Goal: Information Seeking & Learning: Learn about a topic

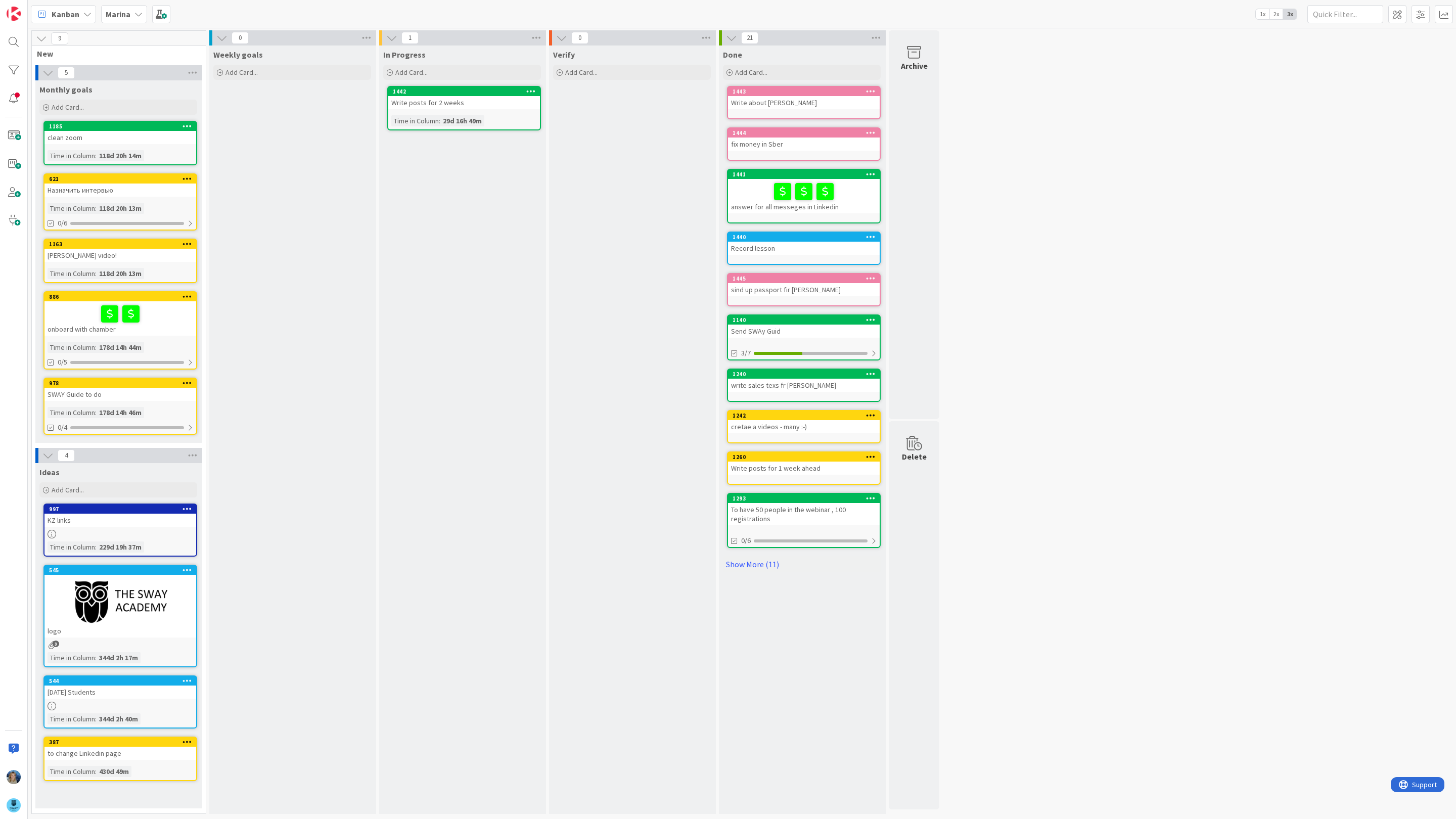
click at [136, 14] on icon at bounding box center [138, 14] width 8 height 8
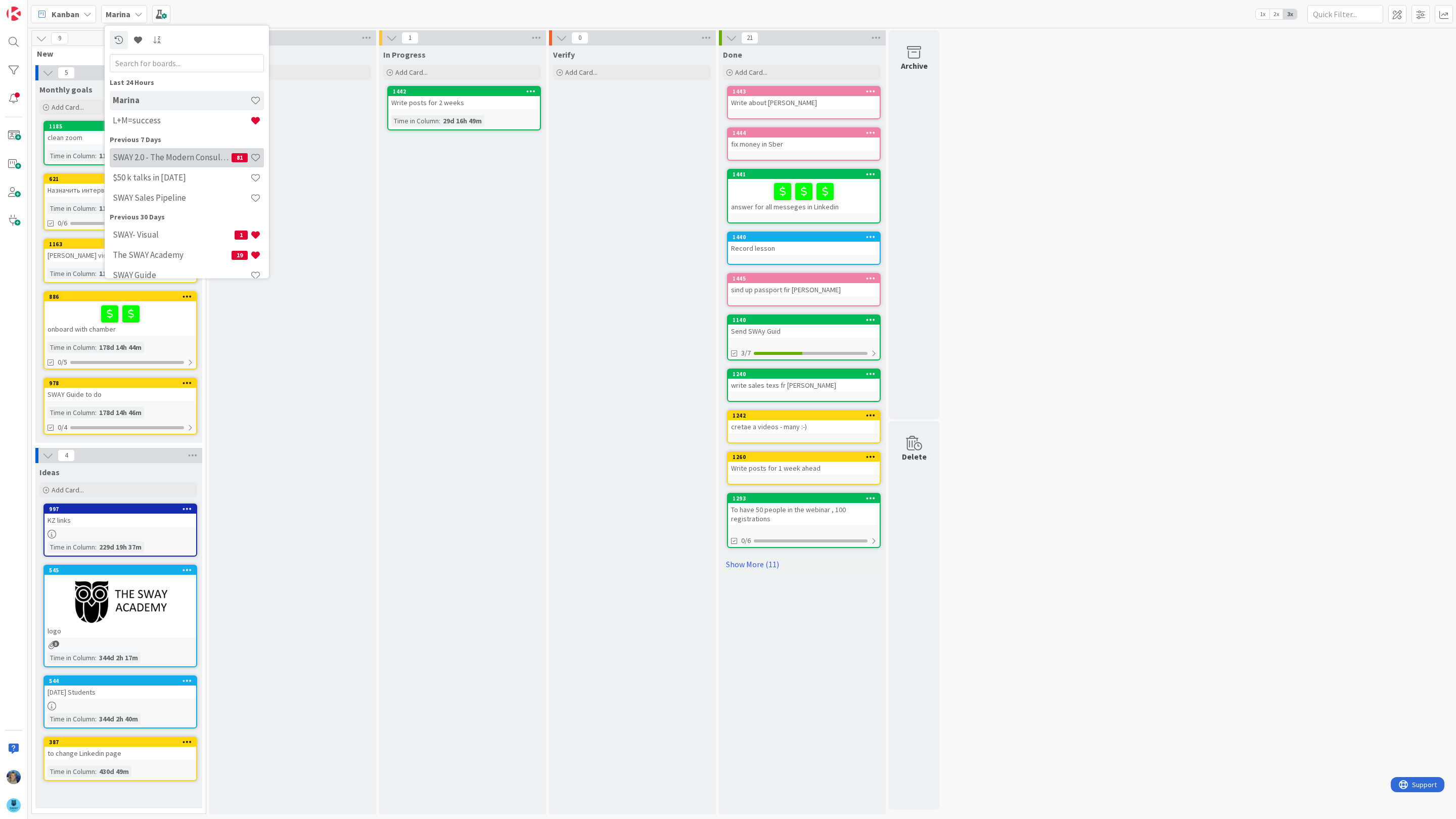
click at [166, 157] on h4 "SWAY 2.0 - The Modern Consulting Blueprint" at bounding box center [172, 157] width 119 height 10
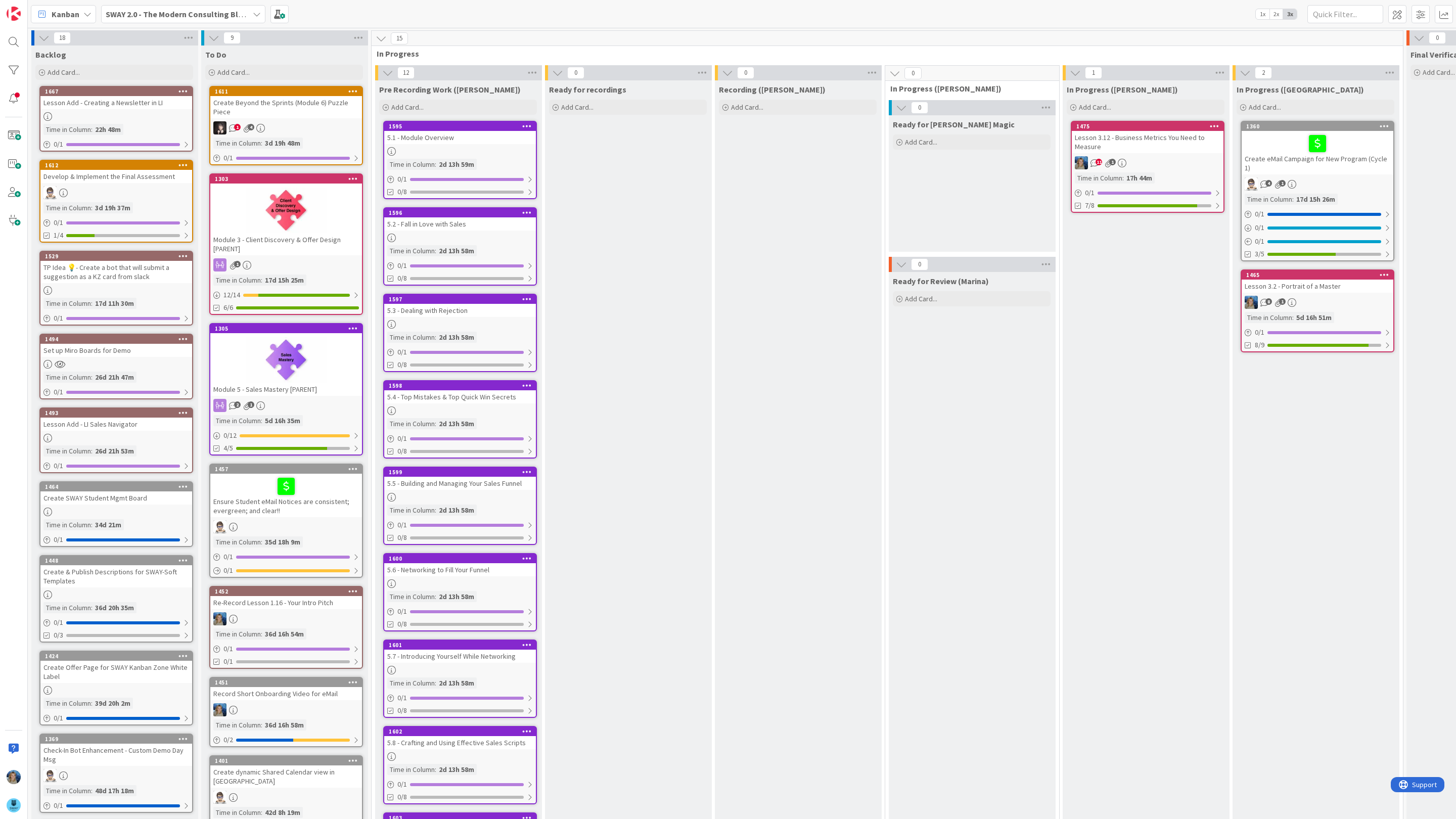
click at [187, 0] on div "Kanban SWAY 2.0 - The Modern Consulting Blueprint 1x 2x 3x" at bounding box center [742, 14] width 1428 height 28
click at [201, 14] on b "SWAY 2.0 - The Modern Consulting Blueprint" at bounding box center [186, 14] width 159 height 10
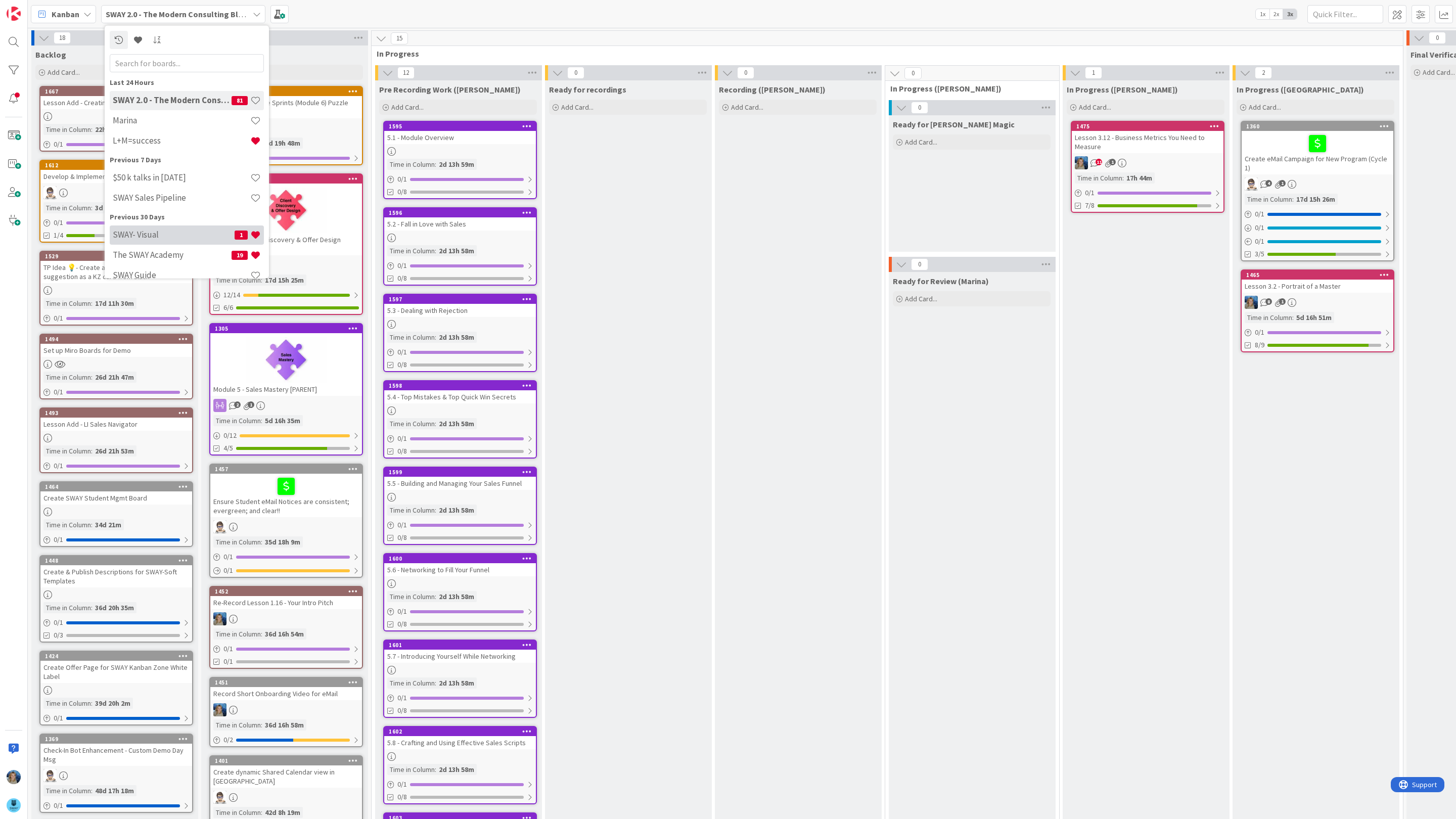
click at [173, 231] on h4 "SWAY- Visual" at bounding box center [173, 234] width 122 height 10
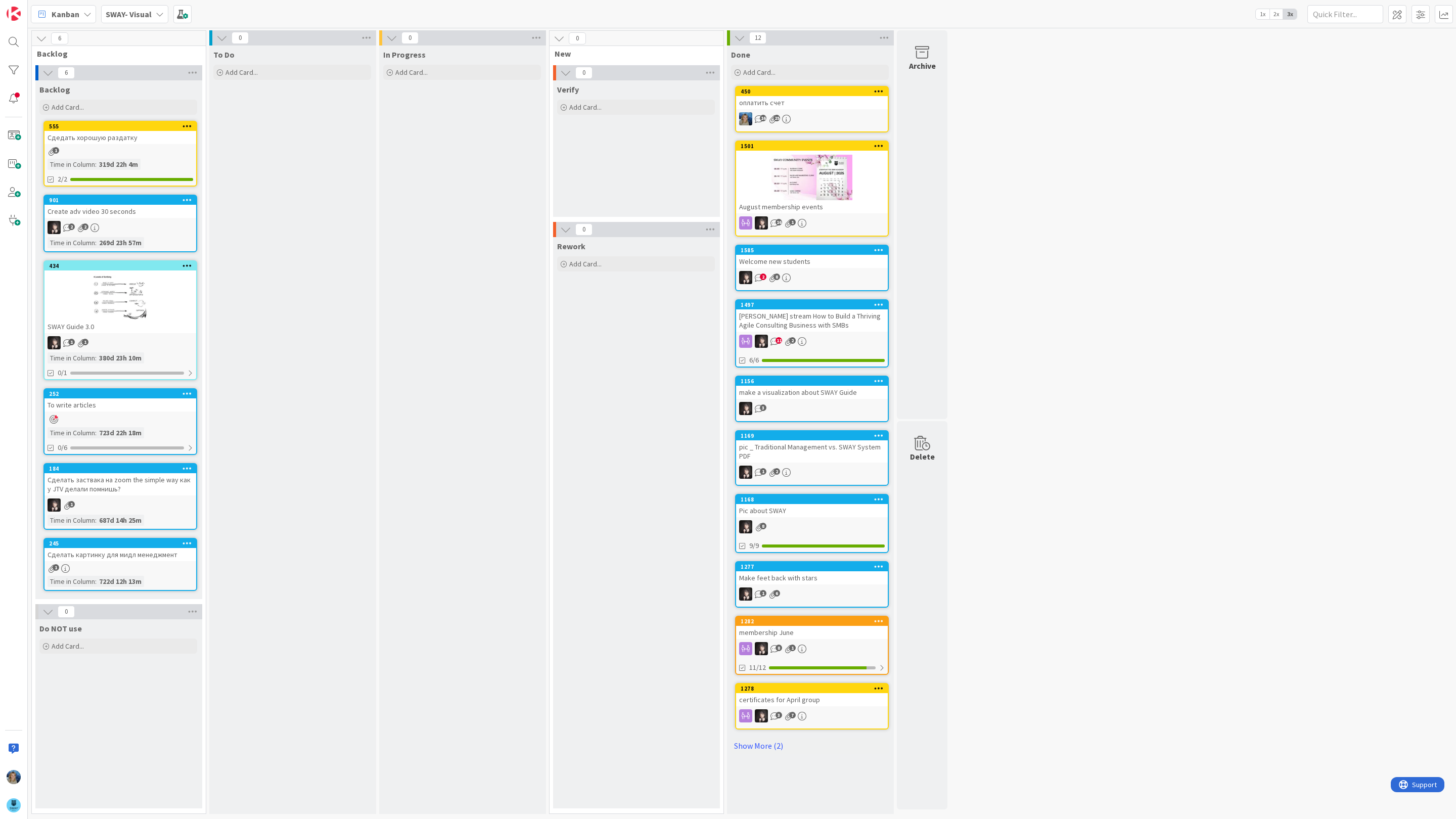
click at [142, 12] on b "SWAY- Visual" at bounding box center [129, 14] width 46 height 10
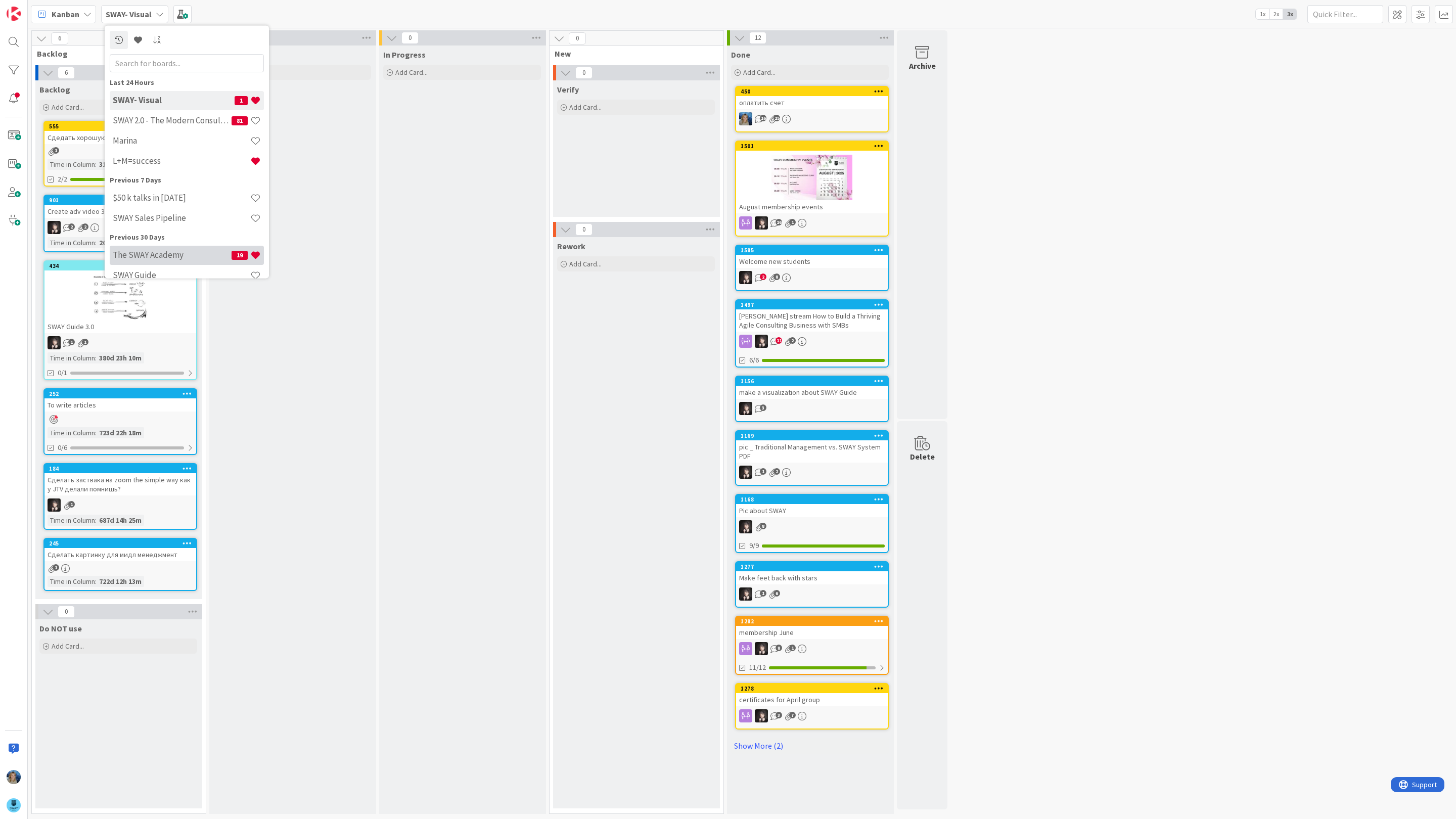
click at [164, 255] on h4 "The SWAY Academy" at bounding box center [172, 255] width 119 height 10
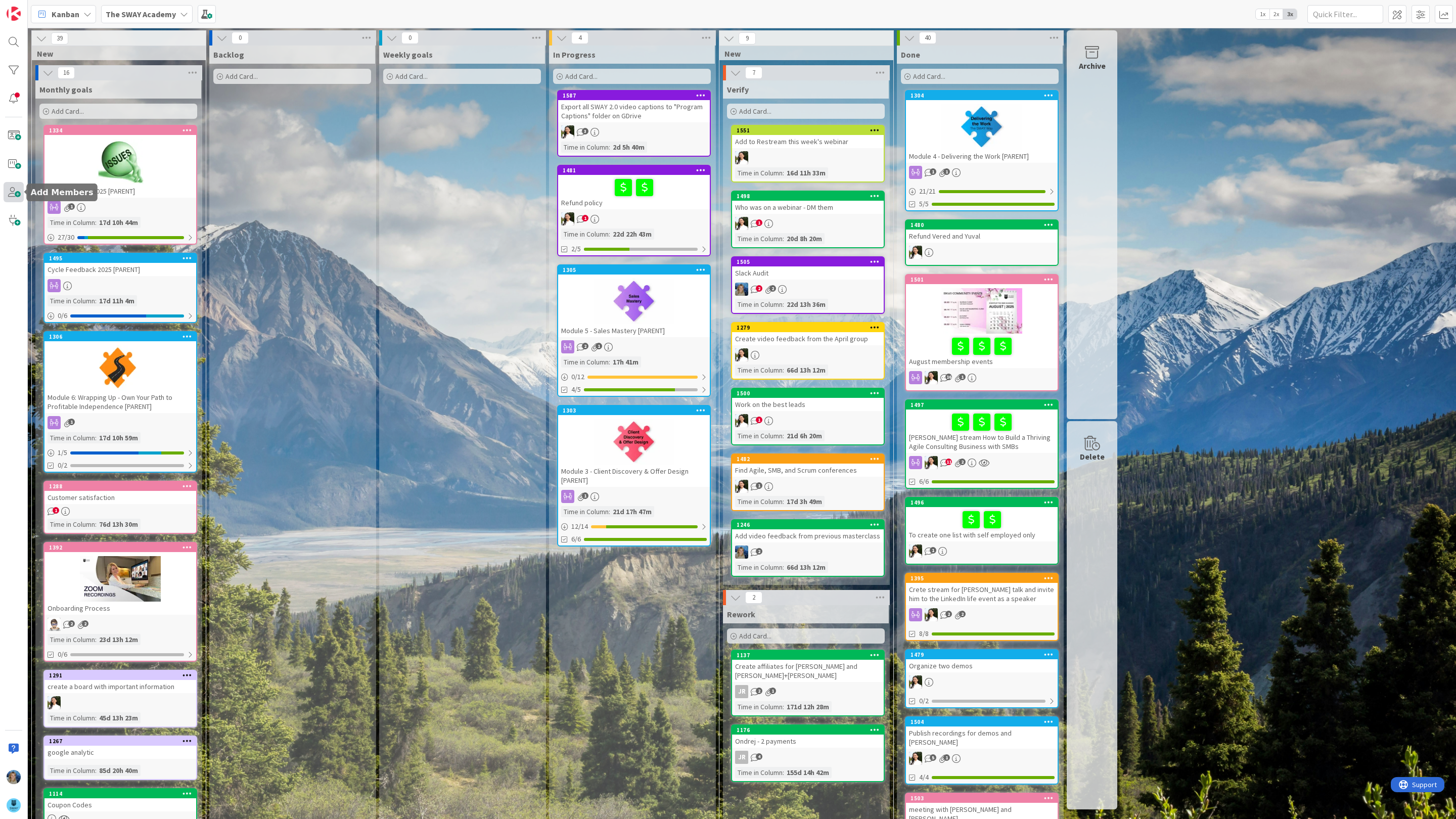
click at [17, 186] on span at bounding box center [14, 192] width 20 height 20
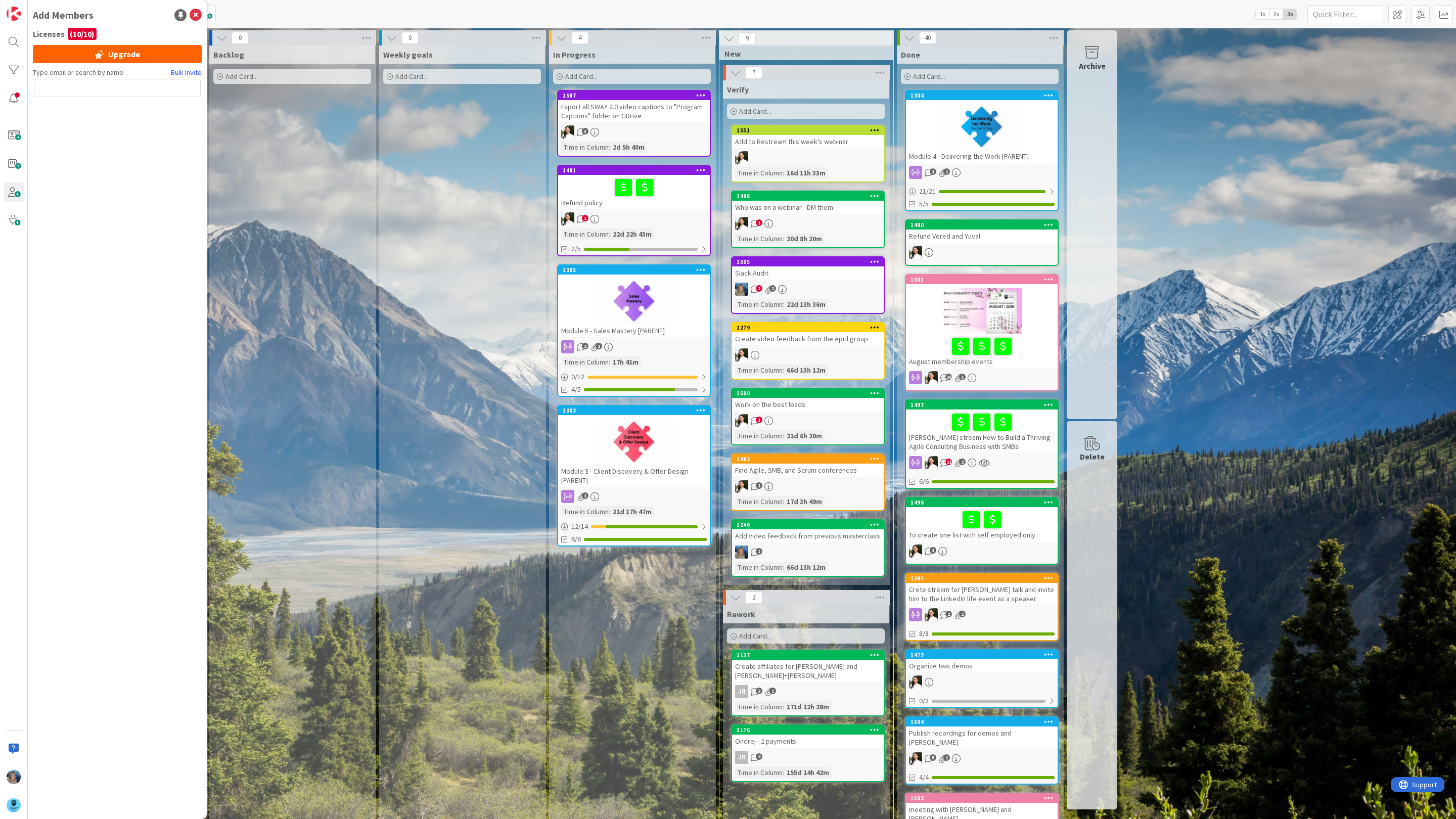
click at [81, 30] on div "( 10 / 10 )" at bounding box center [82, 34] width 29 height 12
click at [198, 15] on icon at bounding box center [196, 15] width 12 height 12
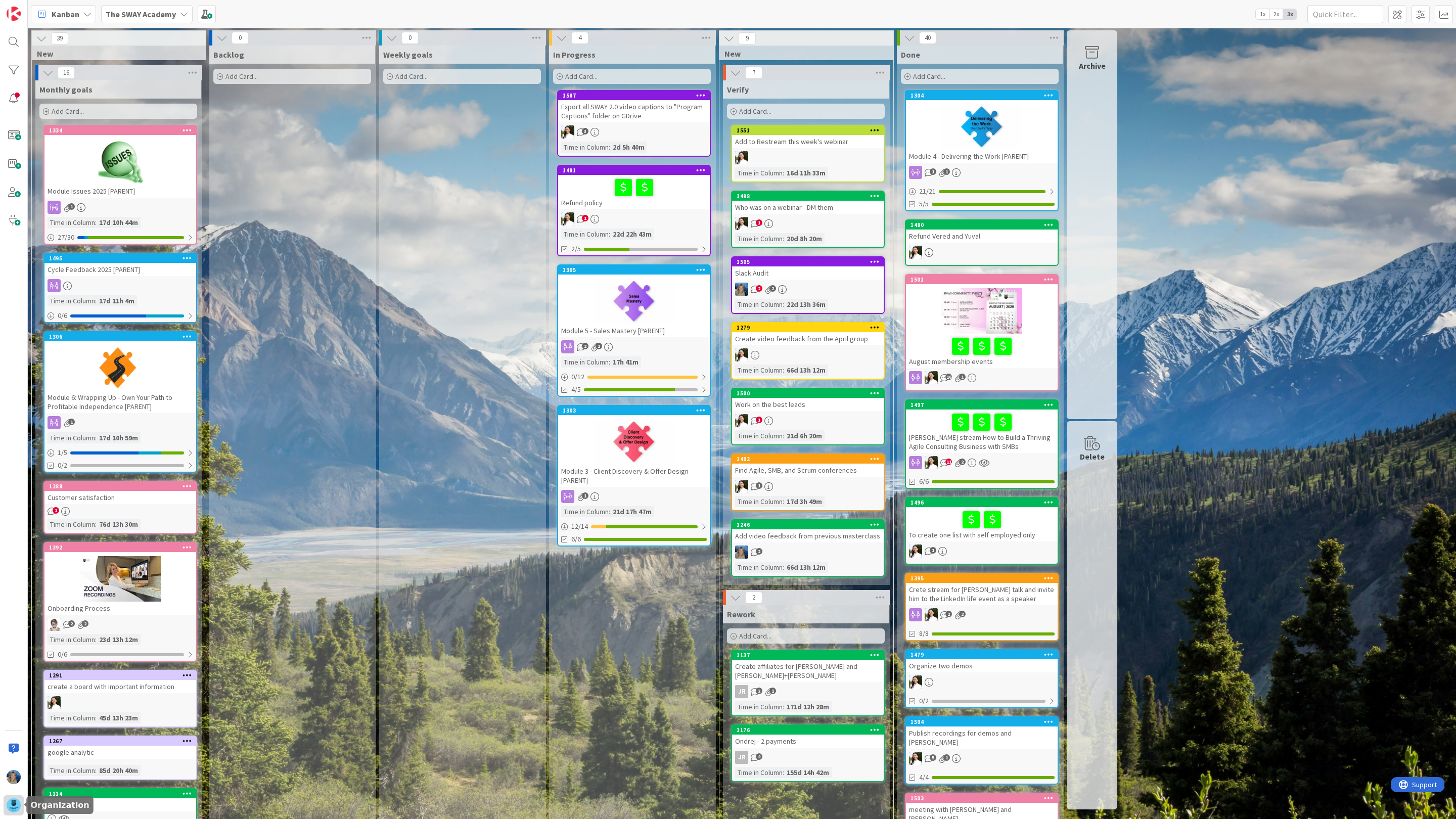
click at [13, 802] on img at bounding box center [14, 805] width 14 height 14
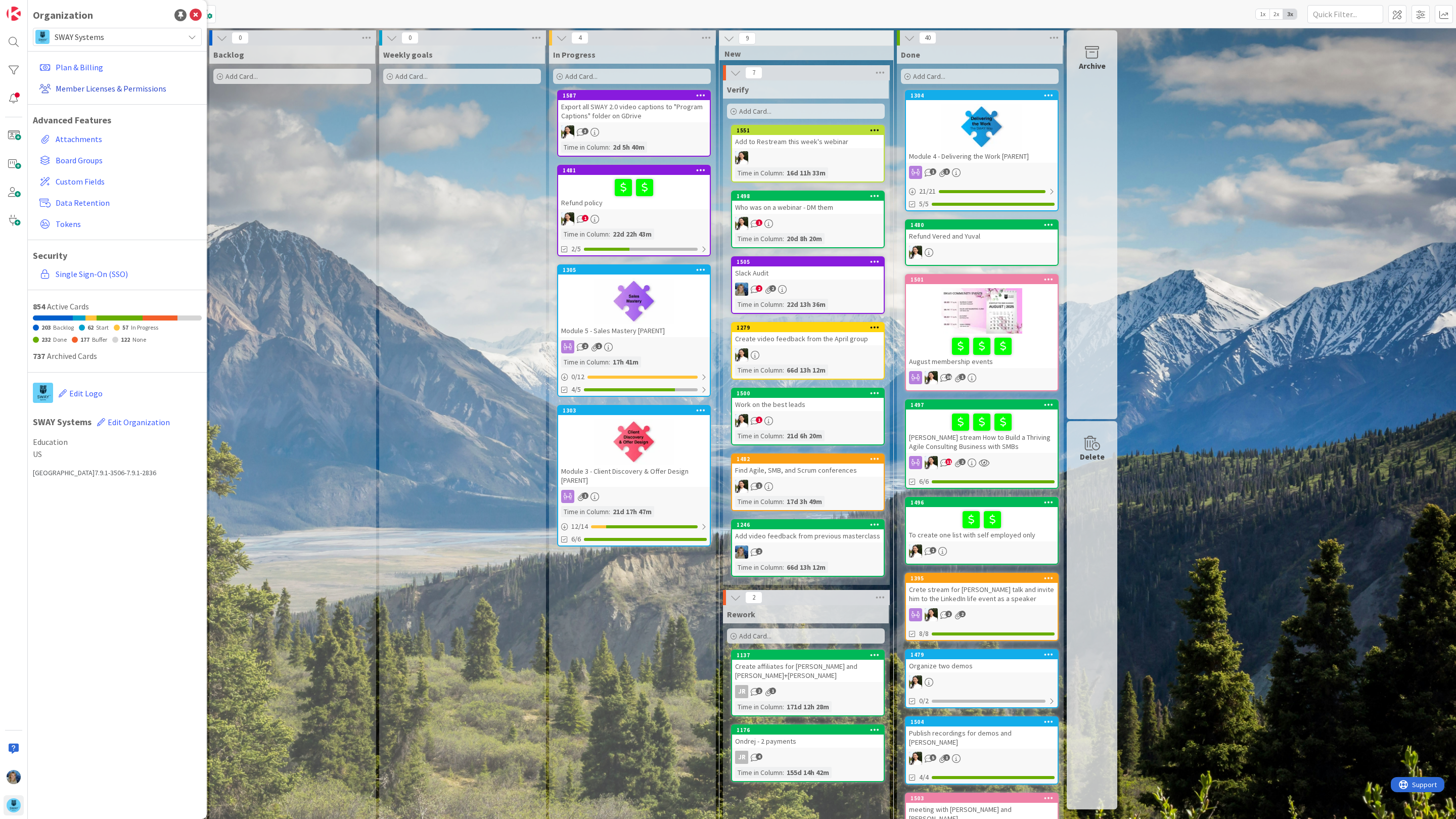
click at [96, 86] on link "Member Licenses & Permissions" at bounding box center [118, 88] width 166 height 18
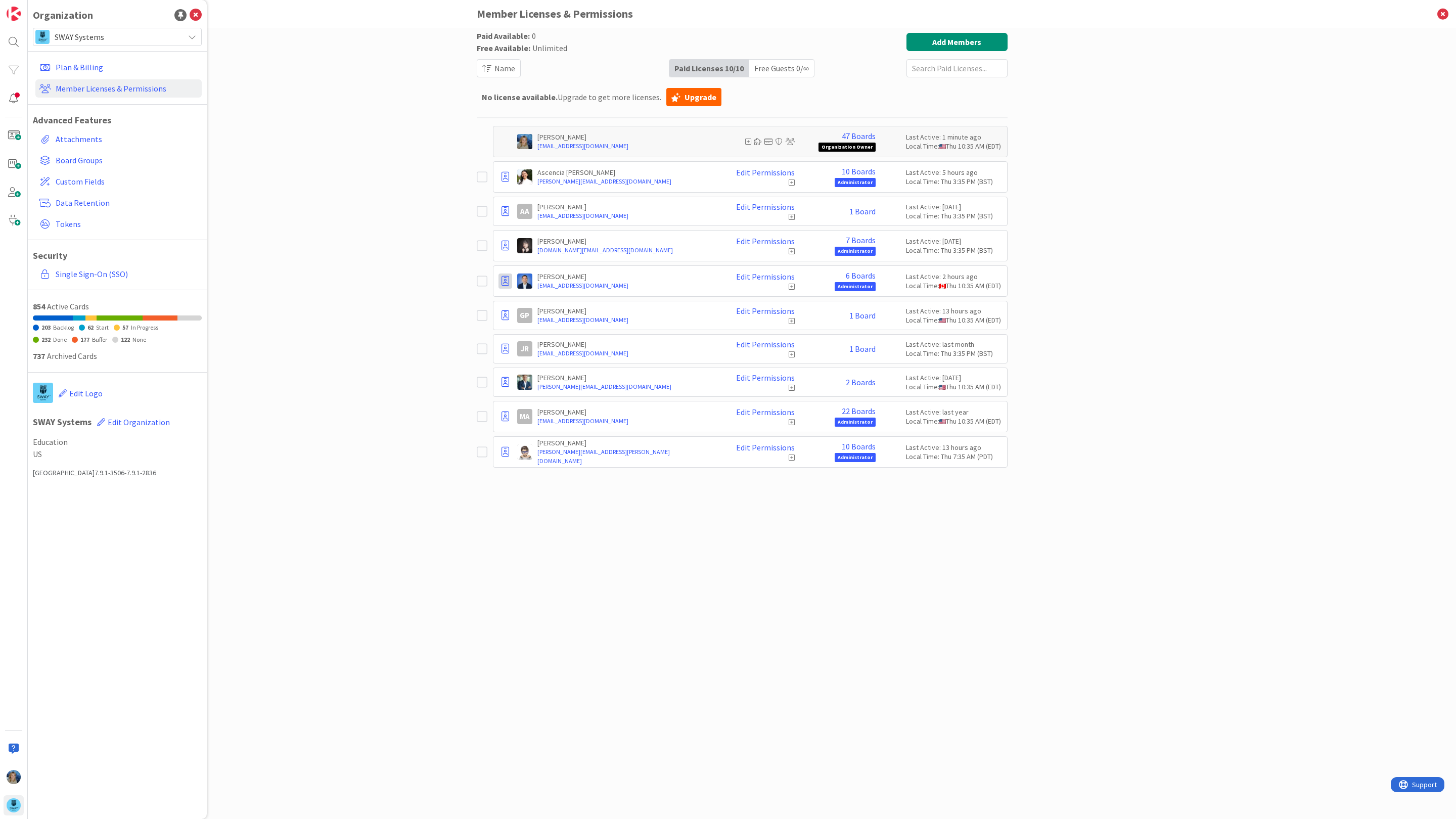
click at [507, 283] on icon at bounding box center [505, 281] width 7 height 10
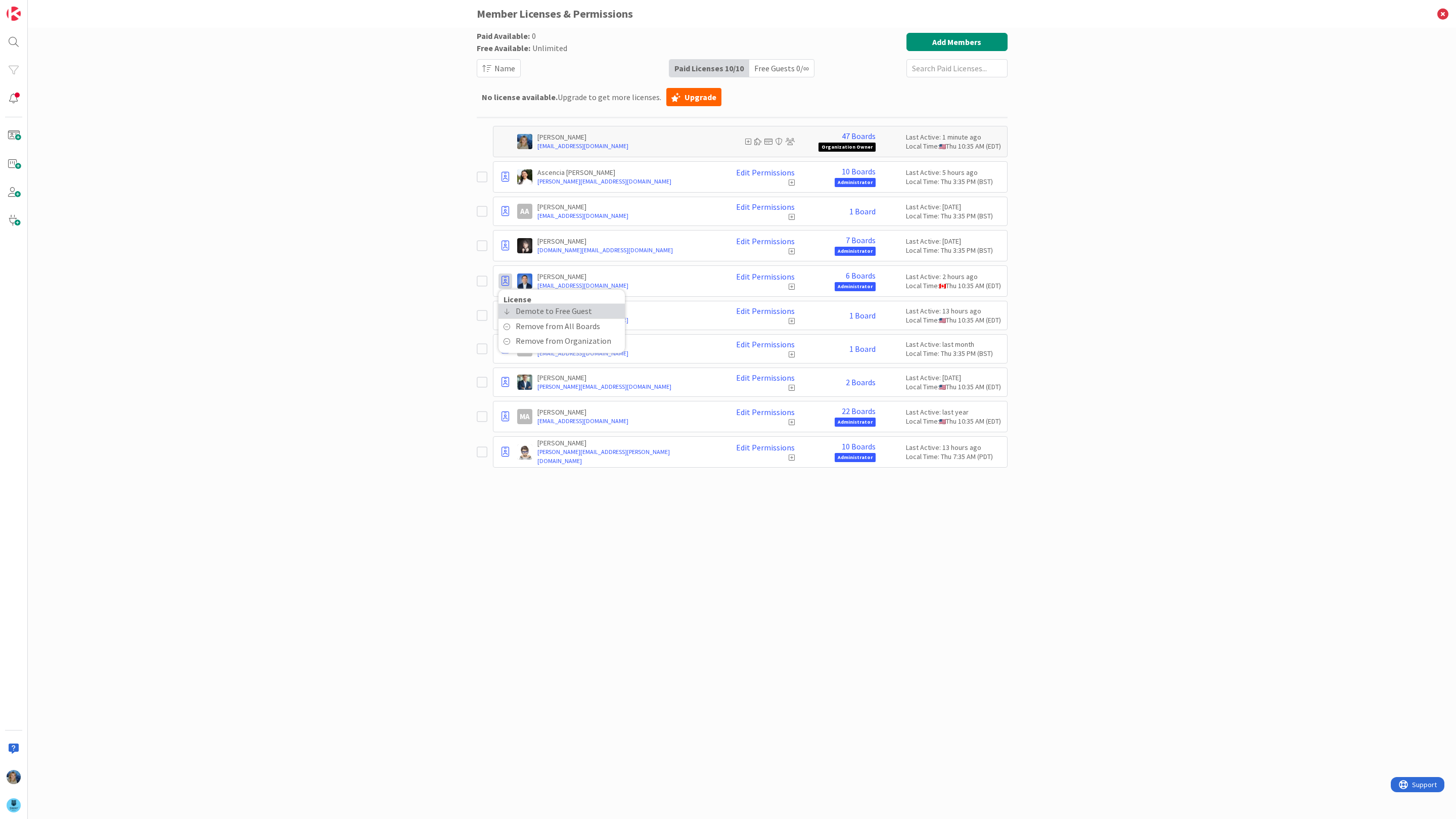
click at [537, 313] on span "Demote to Free Guest" at bounding box center [554, 311] width 76 height 15
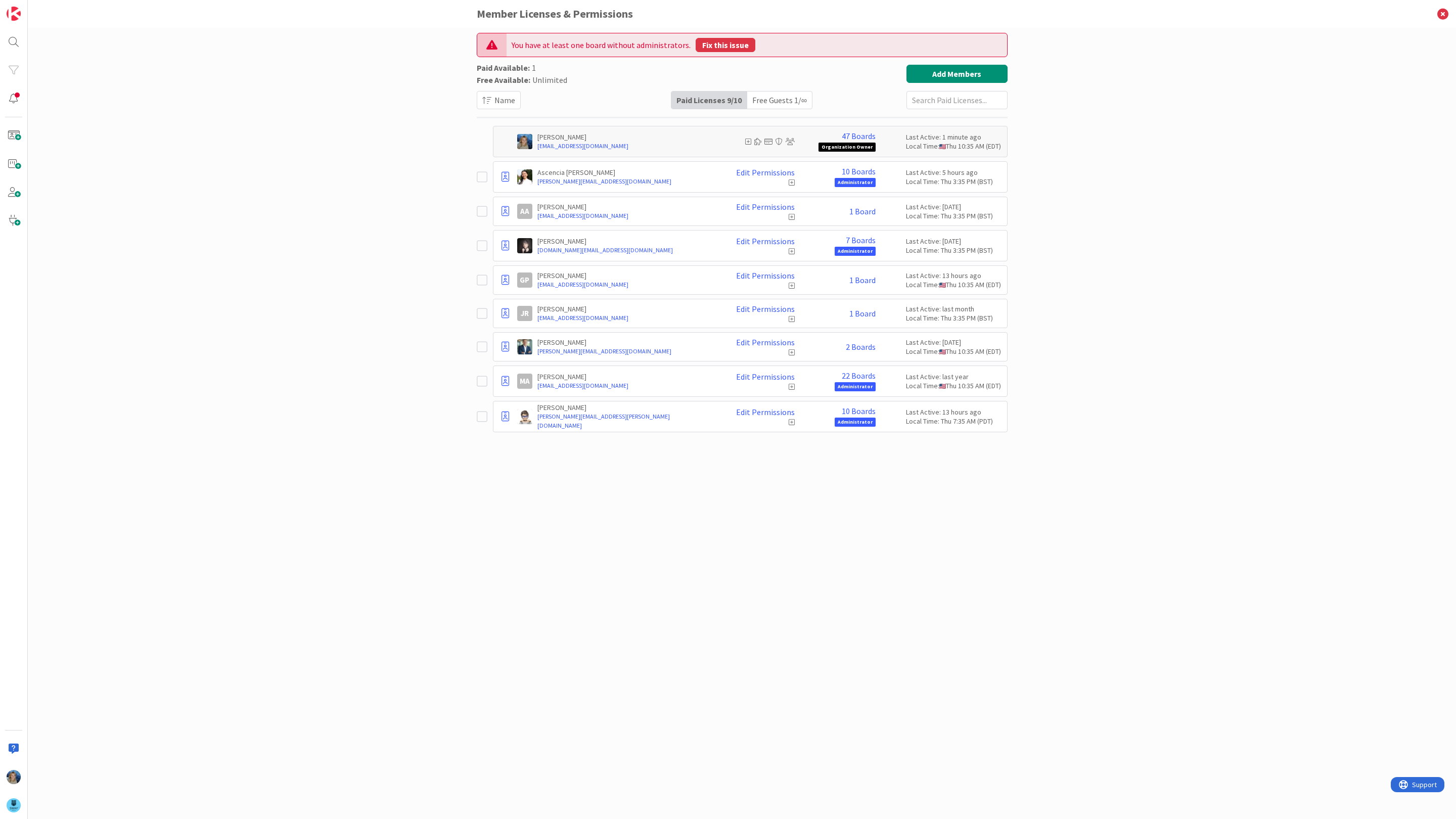
click at [714, 43] on button "Fix this issue" at bounding box center [725, 45] width 59 height 14
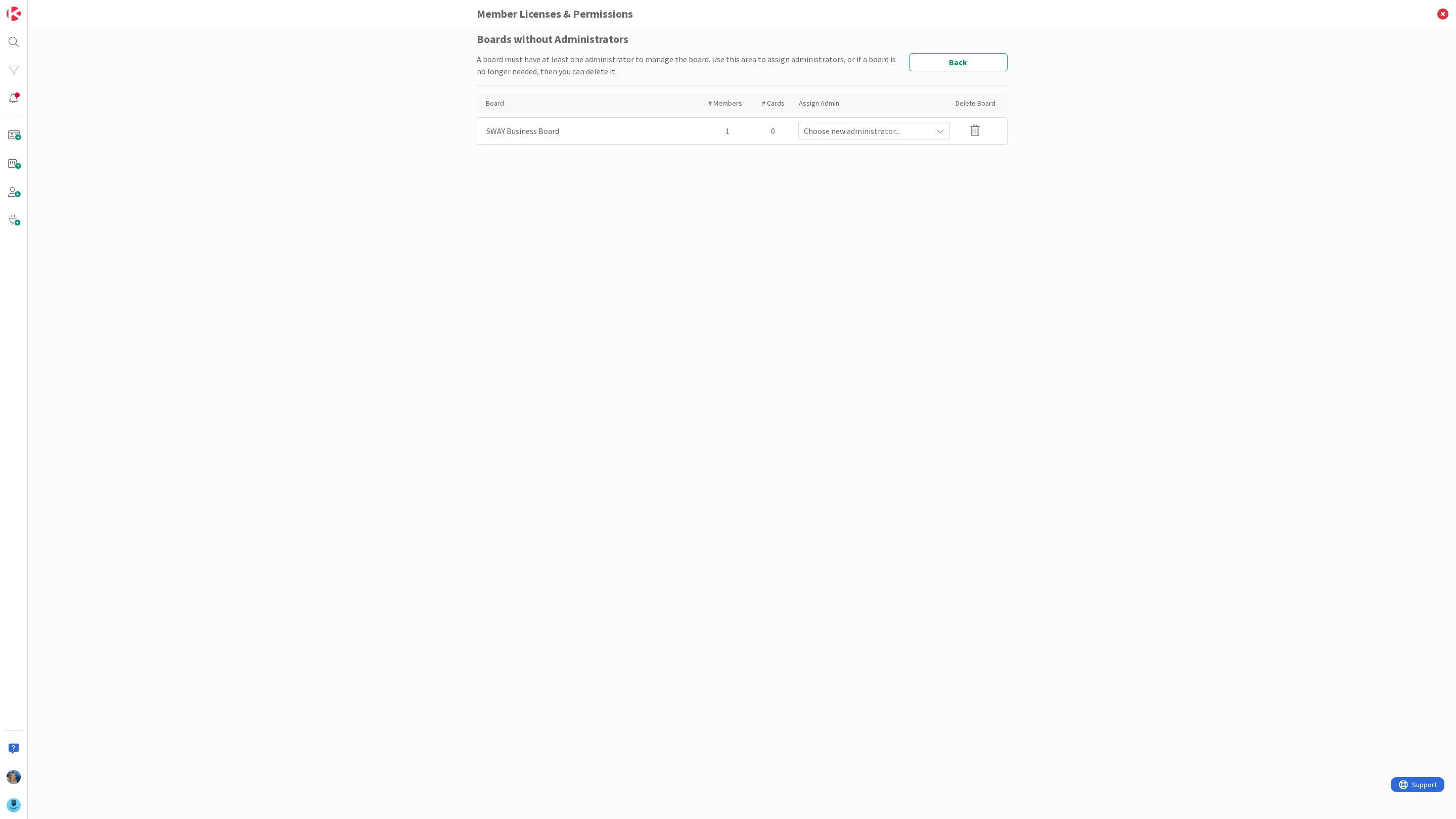
click at [829, 132] on span "Choose new administrator..." at bounding box center [868, 131] width 128 height 12
click at [840, 323] on span "[PERSON_NAME]" at bounding box center [861, 324] width 49 height 15
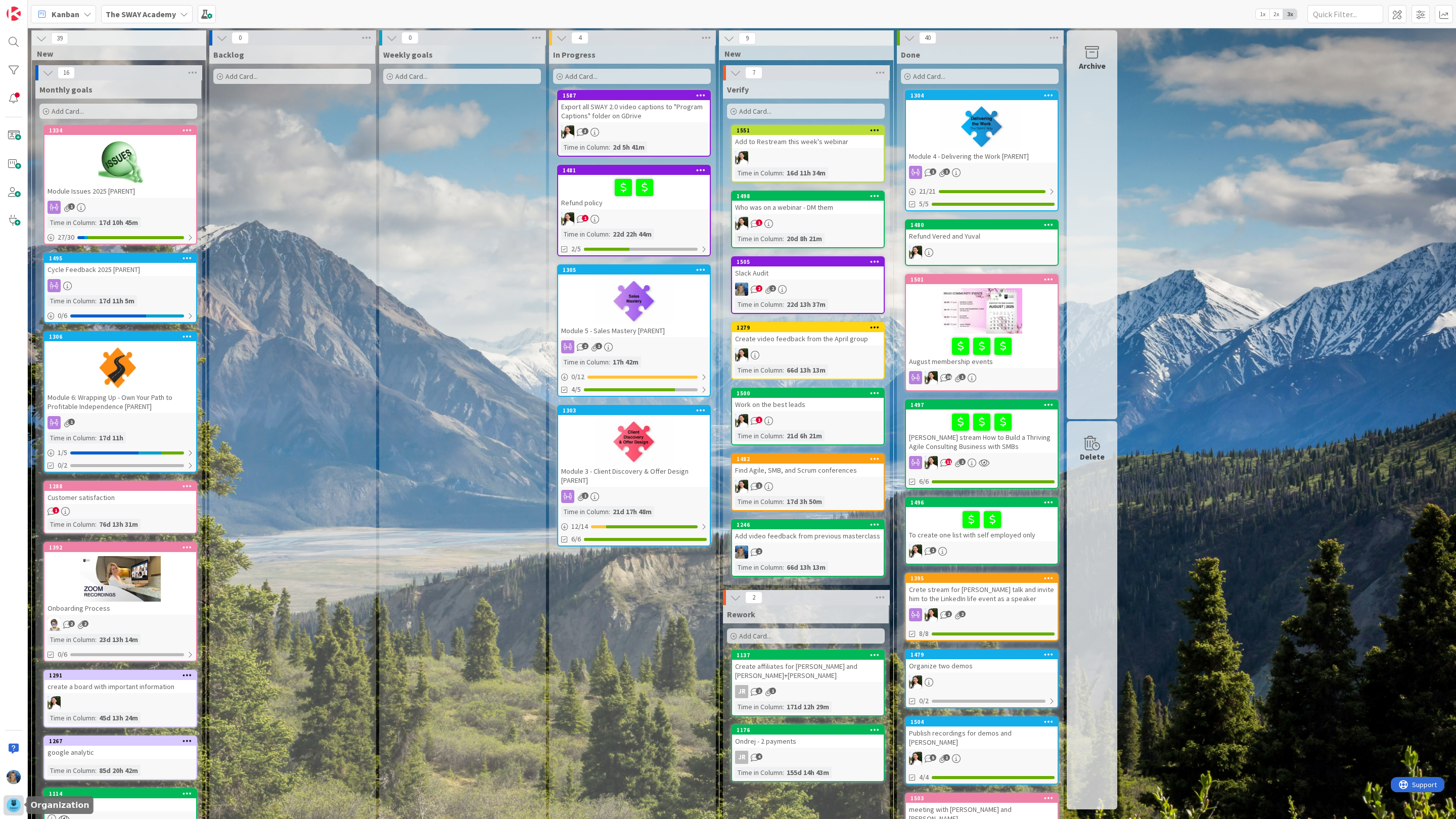
click at [17, 796] on div at bounding box center [14, 805] width 20 height 20
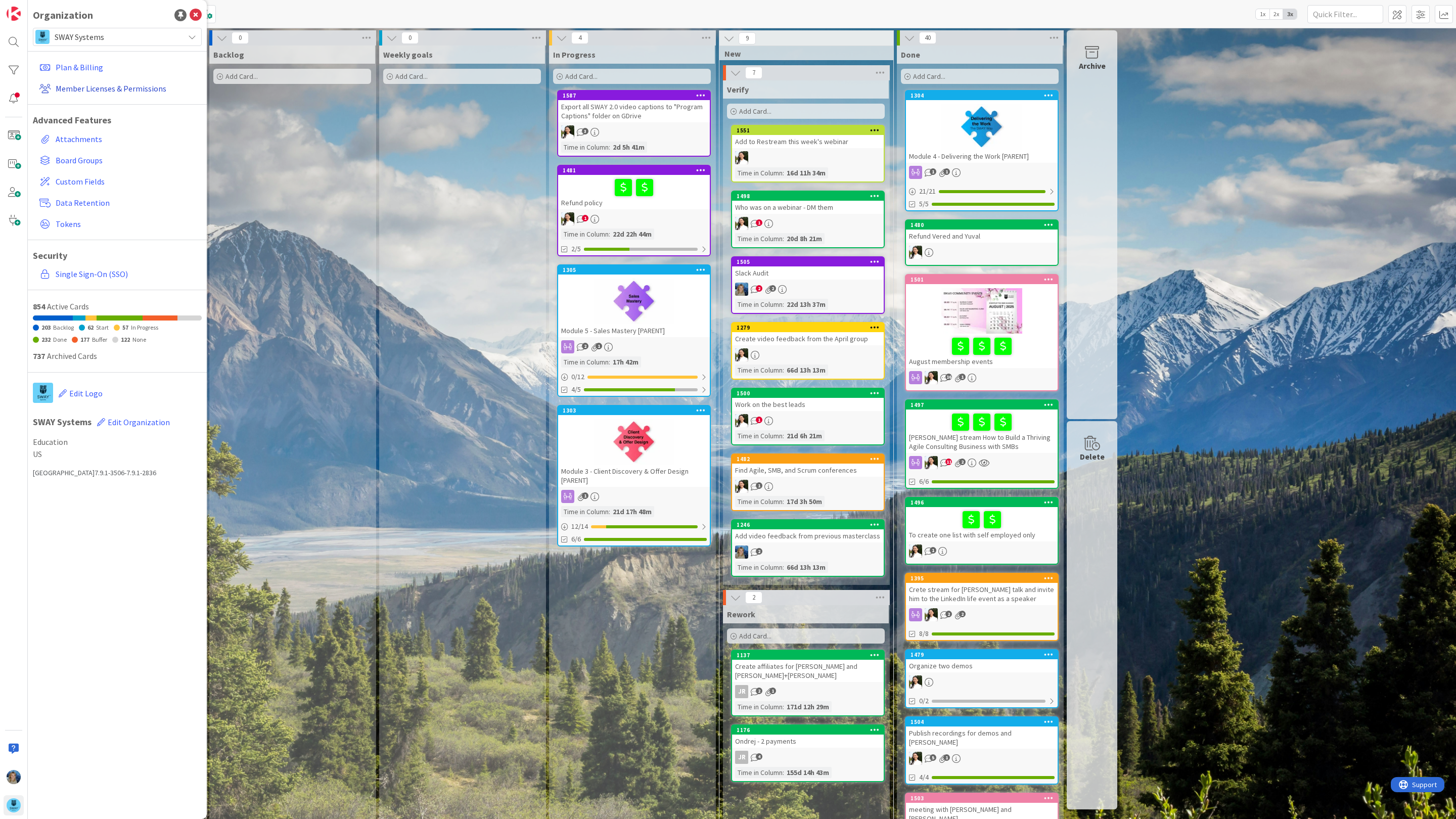
click at [98, 84] on link "Member Licenses & Permissions" at bounding box center [118, 88] width 166 height 18
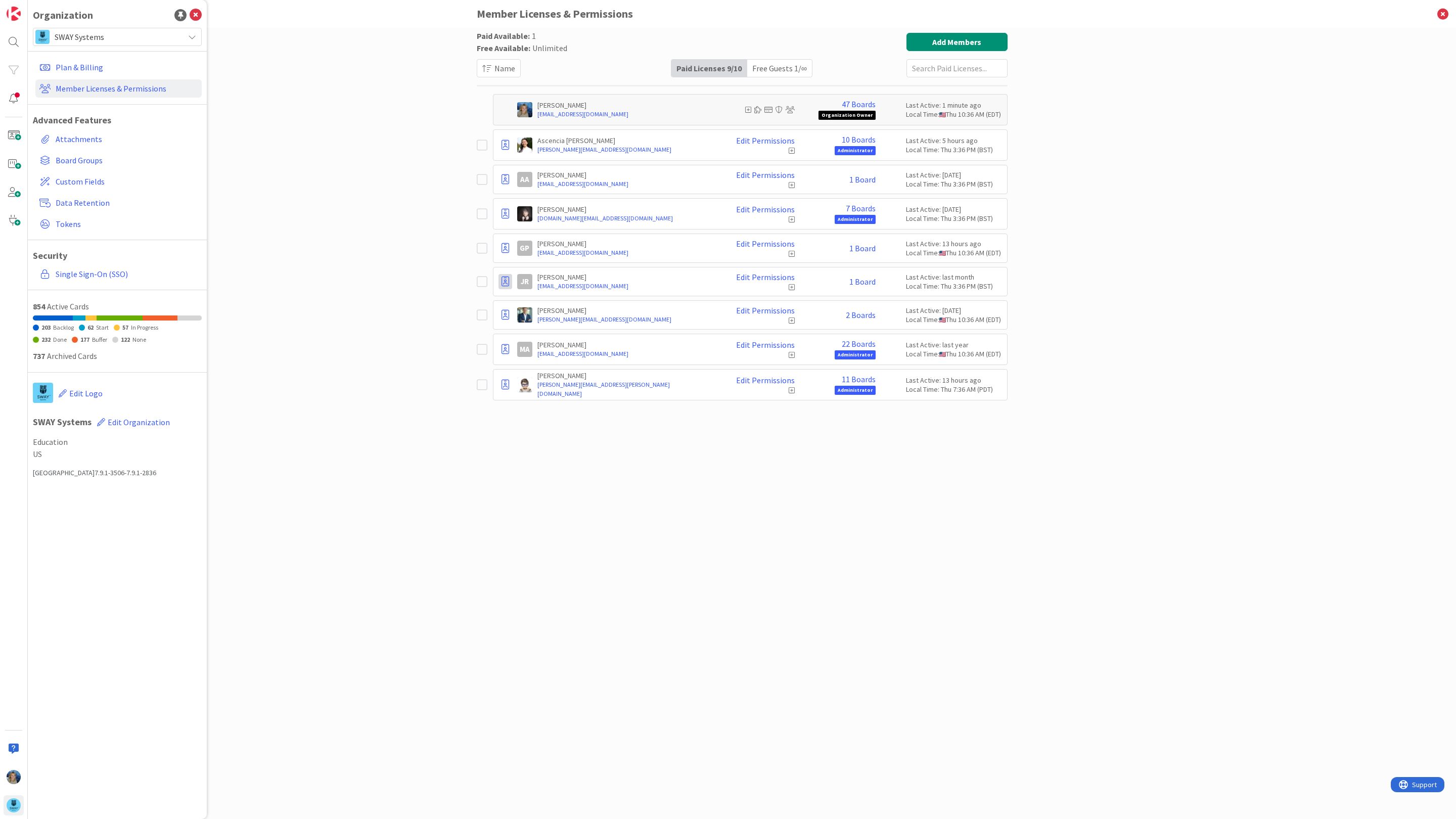
click at [504, 285] on icon at bounding box center [505, 282] width 7 height 10
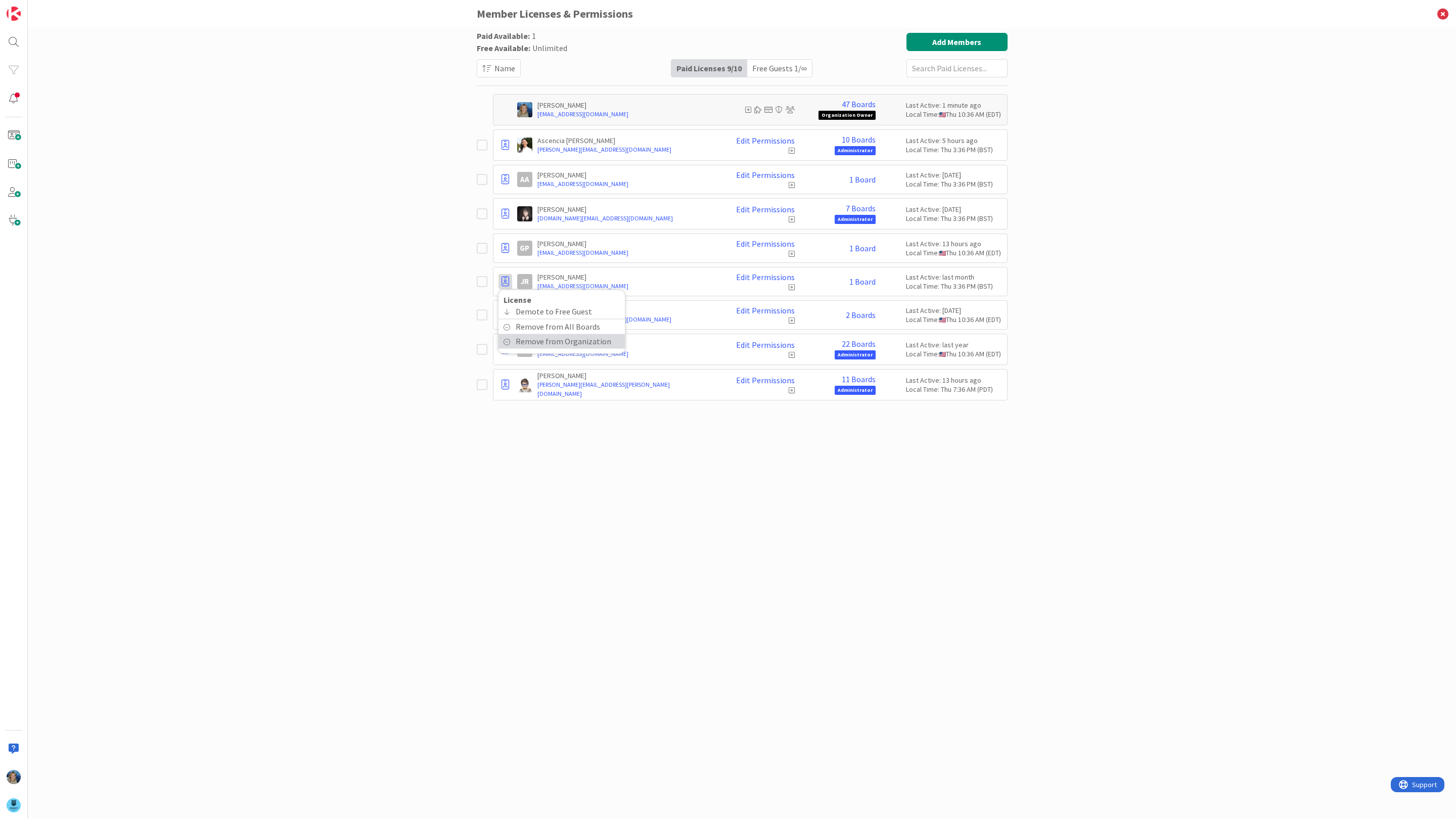
click at [525, 344] on span "Remove from Organization" at bounding box center [564, 342] width 96 height 15
click at [506, 178] on icon at bounding box center [505, 179] width 7 height 10
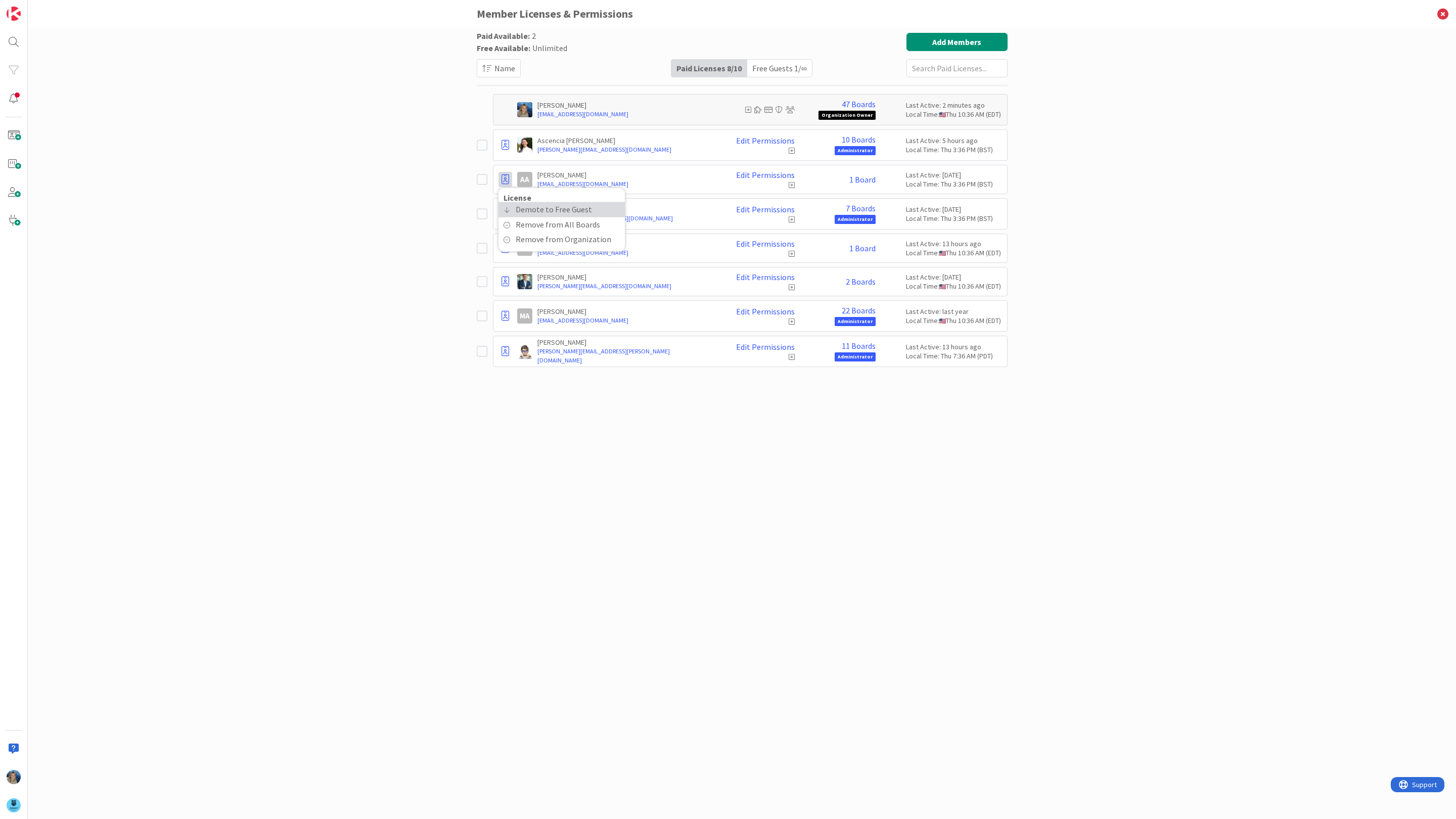
click at [520, 207] on span "Demote to Free Guest" at bounding box center [554, 210] width 76 height 15
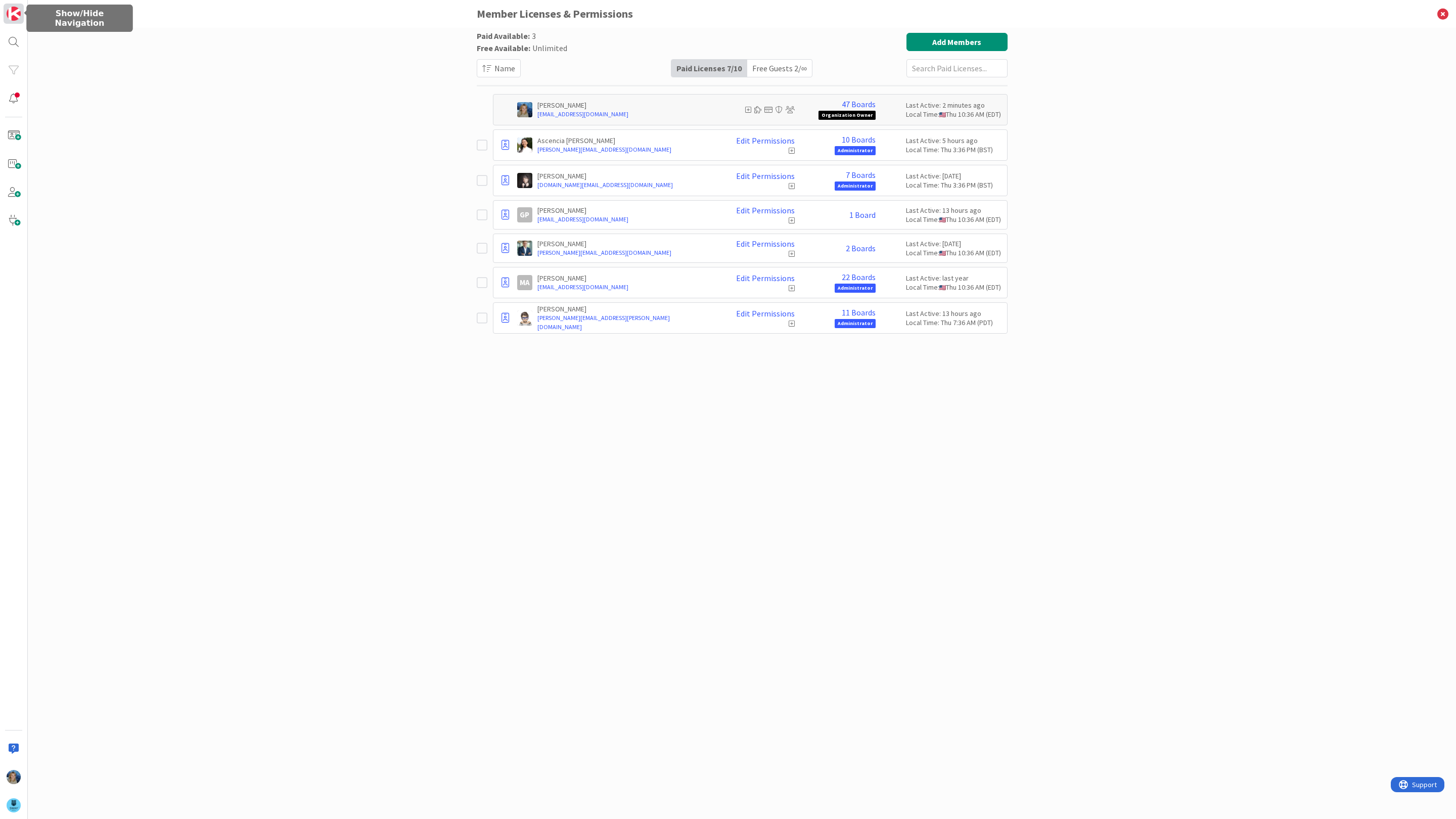
click at [13, 12] on img at bounding box center [14, 14] width 14 height 14
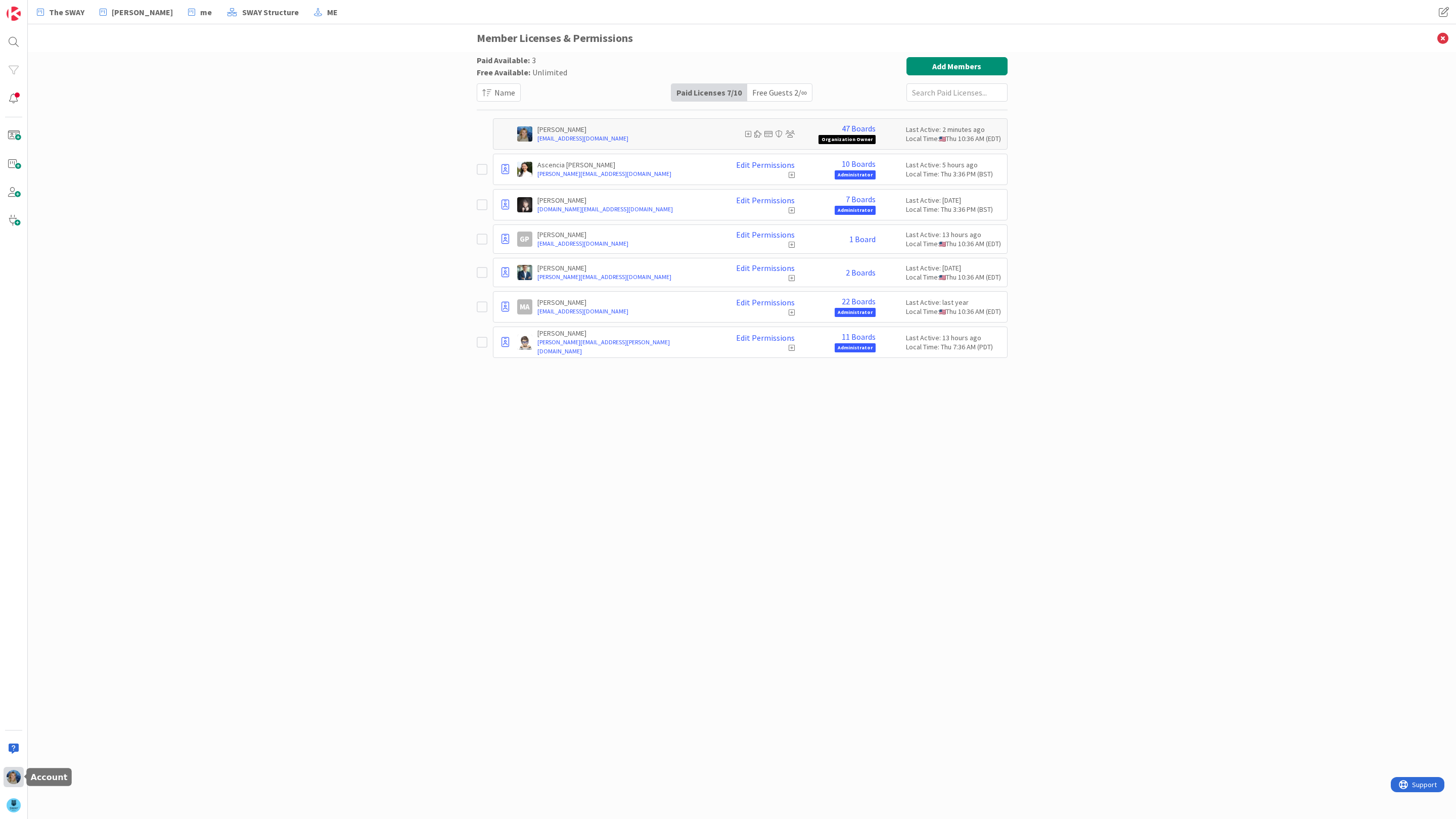
click at [15, 780] on img at bounding box center [14, 777] width 14 height 14
click at [236, 40] on div "Member Licenses & Permissions" at bounding box center [742, 38] width 1428 height 28
click at [61, 12] on span "The SWAY" at bounding box center [67, 12] width 35 height 12
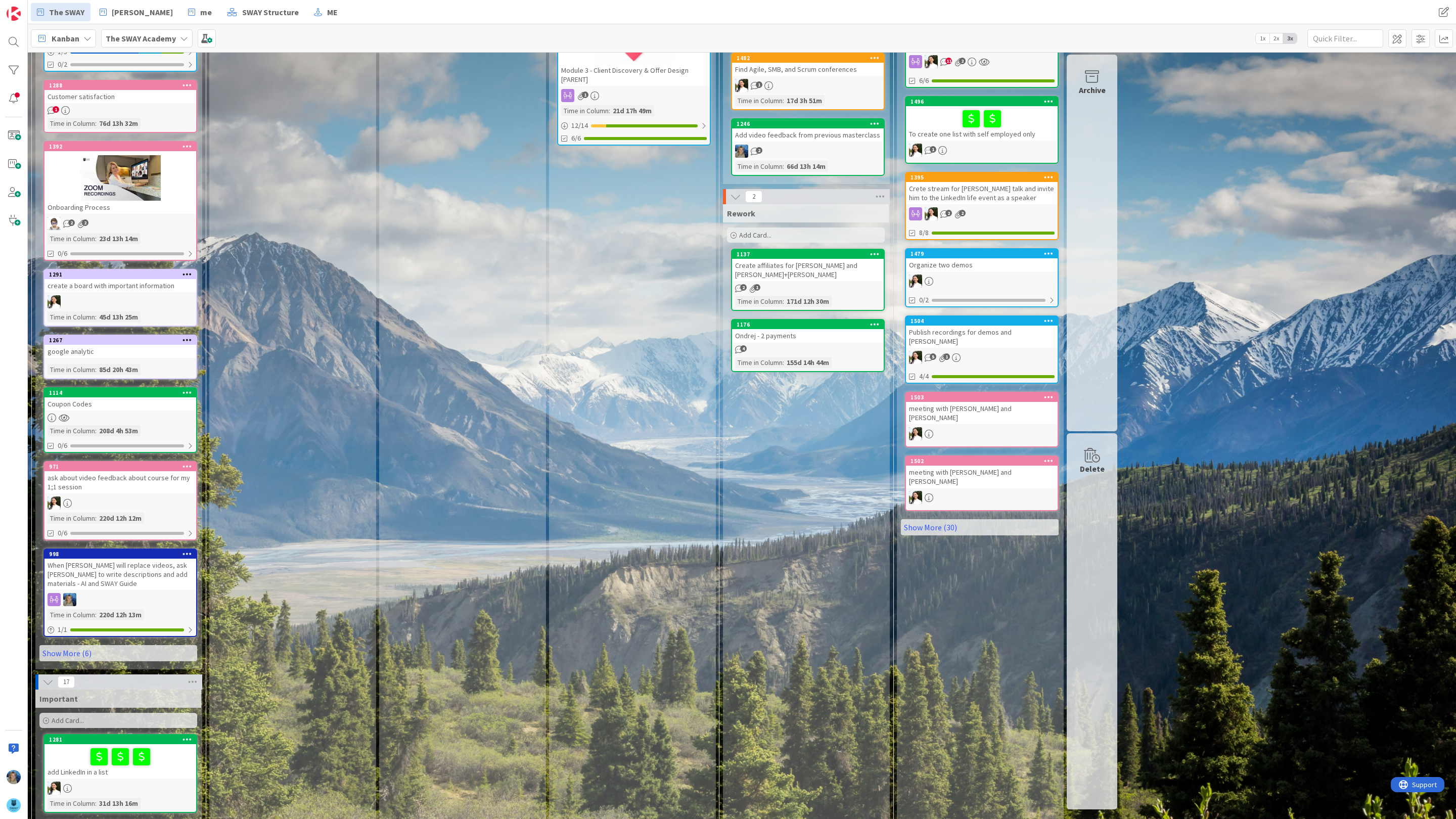
scroll to position [270, 0]
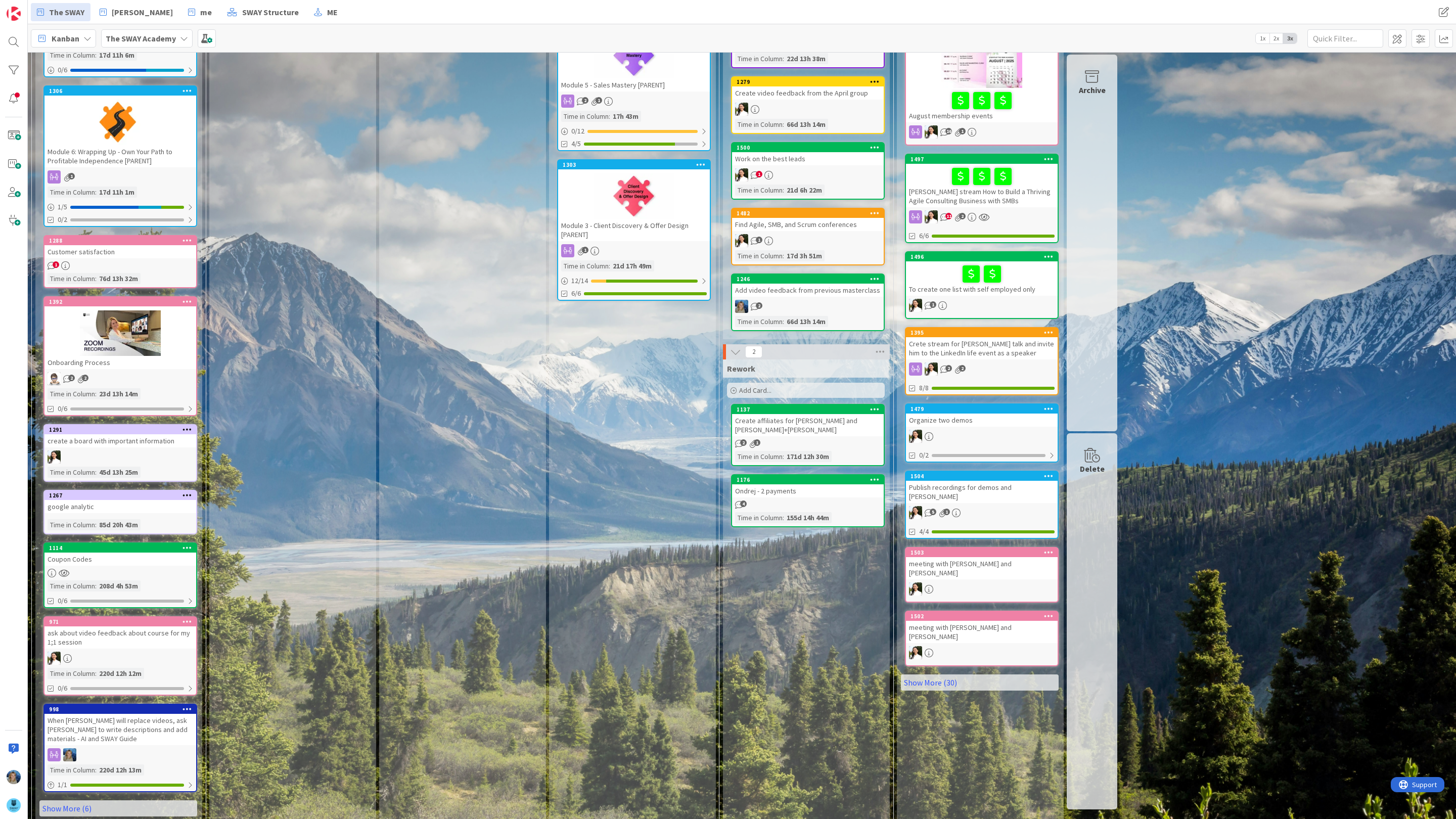
click at [176, 36] on div "The SWAY Academy" at bounding box center [147, 38] width 92 height 18
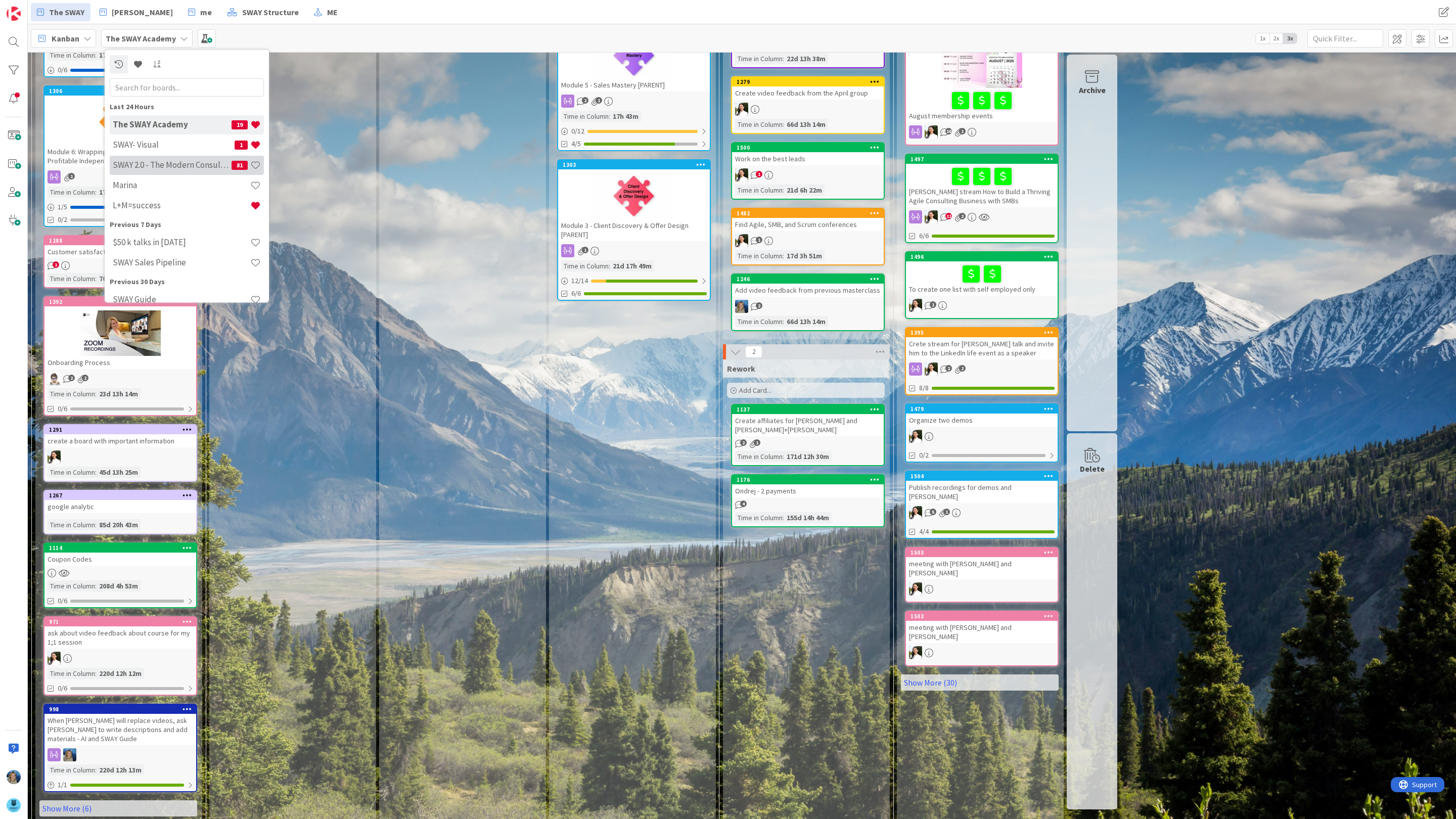
click at [192, 163] on h4 "SWAY 2.0 - The Modern Consulting Blueprint" at bounding box center [172, 165] width 119 height 10
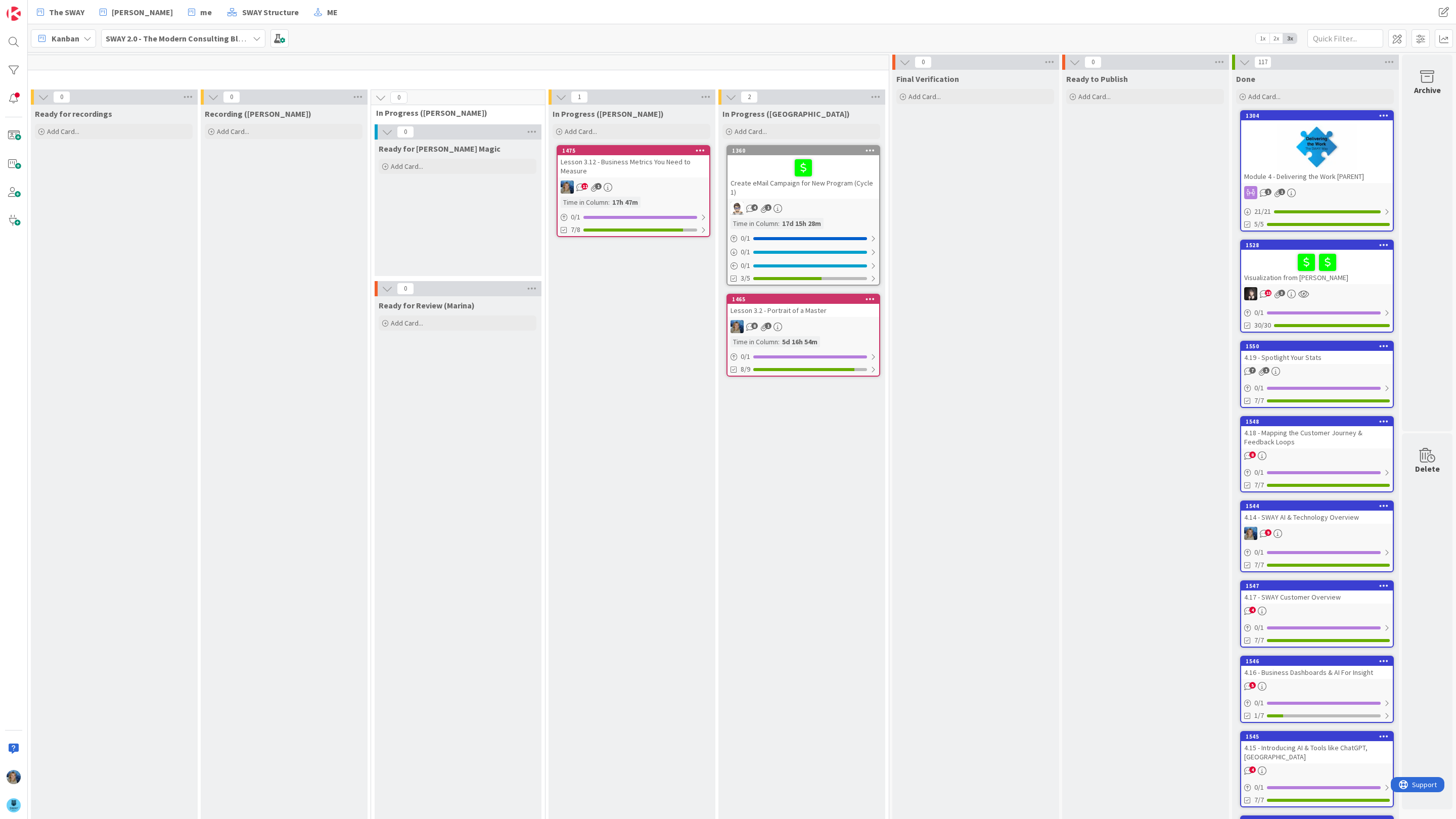
click at [1361, 275] on div "Visualization from [PERSON_NAME]" at bounding box center [1316, 267] width 152 height 34
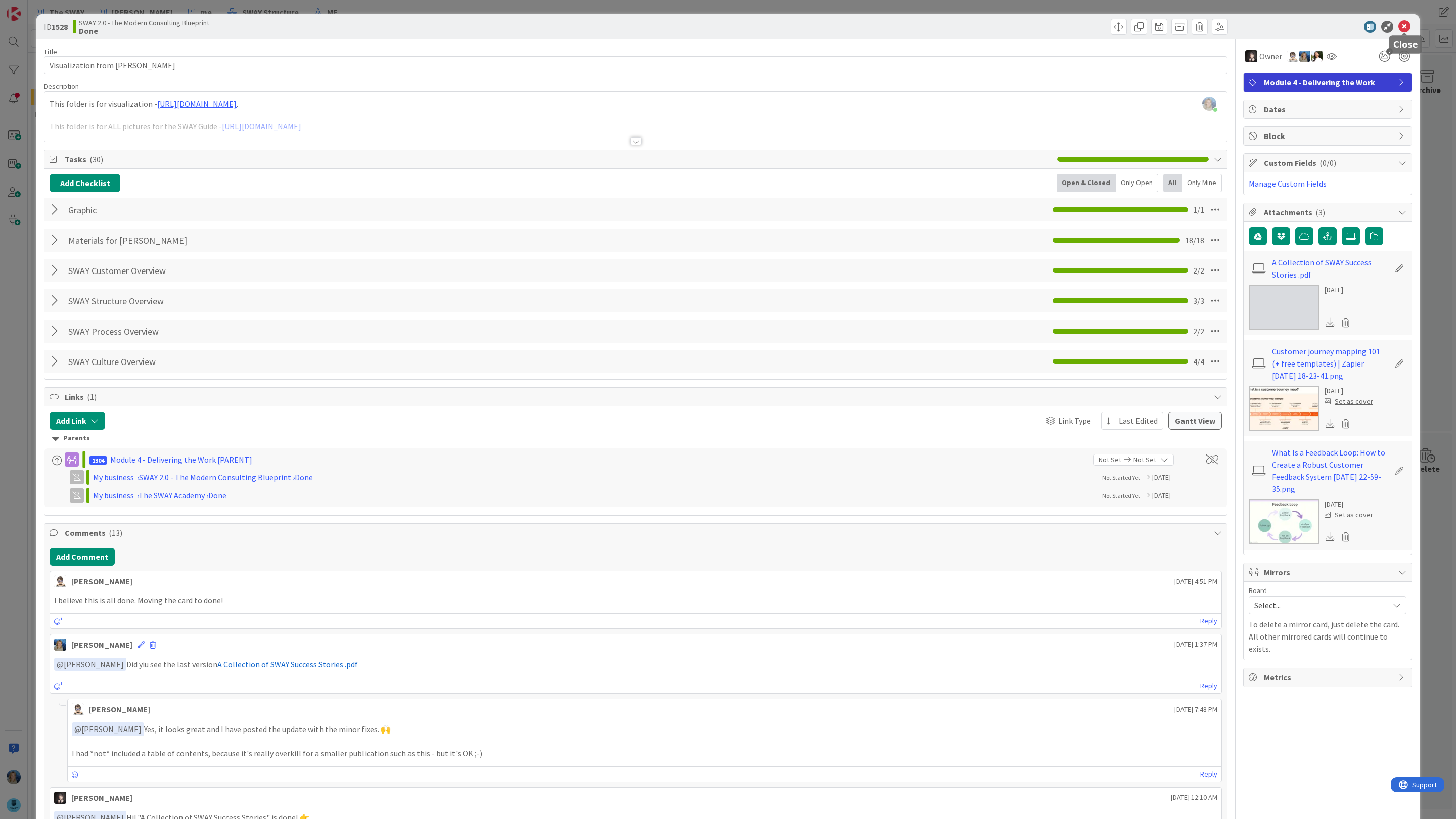
click at [1404, 26] on icon at bounding box center [1404, 27] width 12 height 12
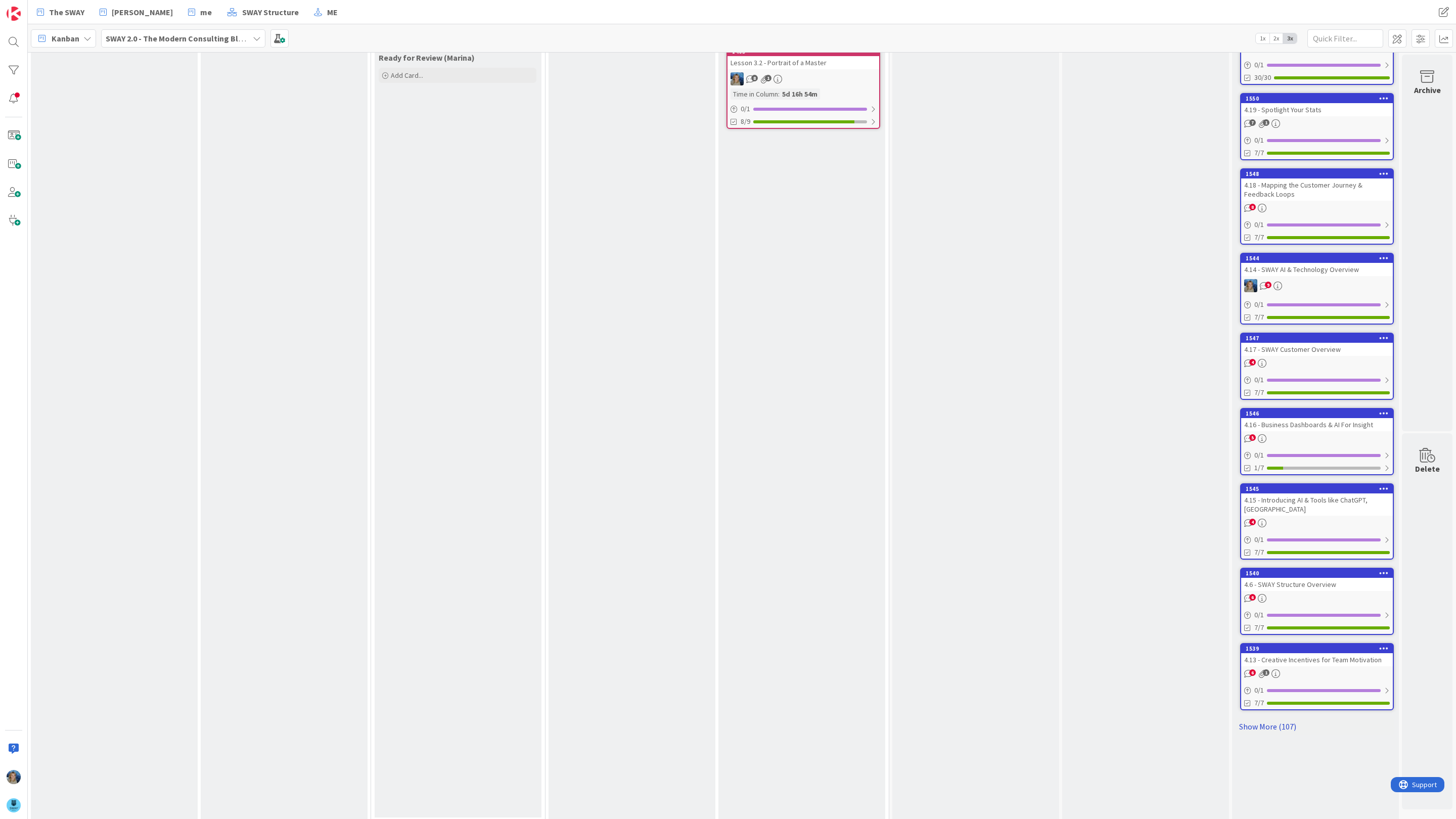
click at [1289, 720] on link "Show More (107)" at bounding box center [1315, 726] width 158 height 16
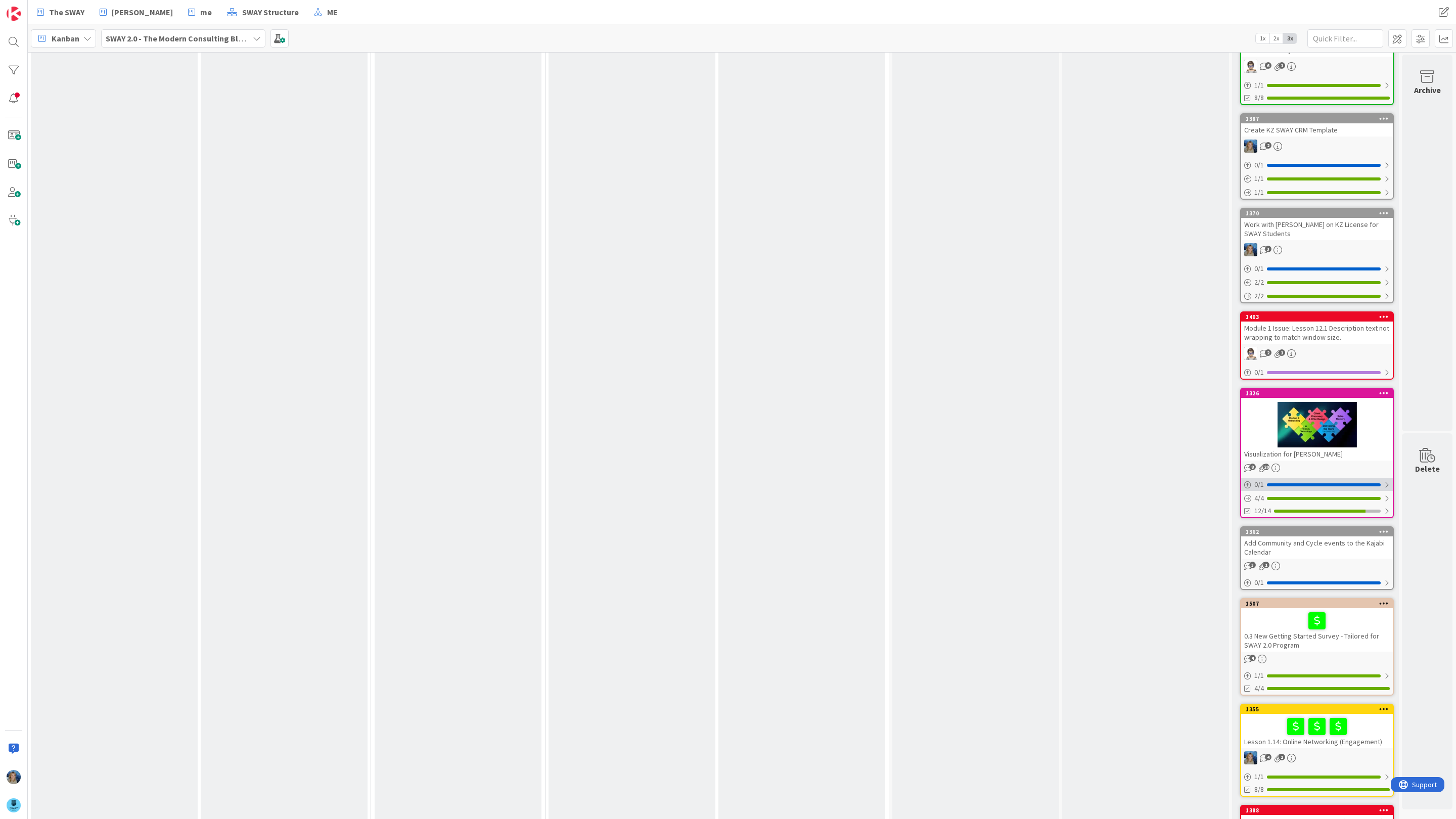
scroll to position [5468, 514]
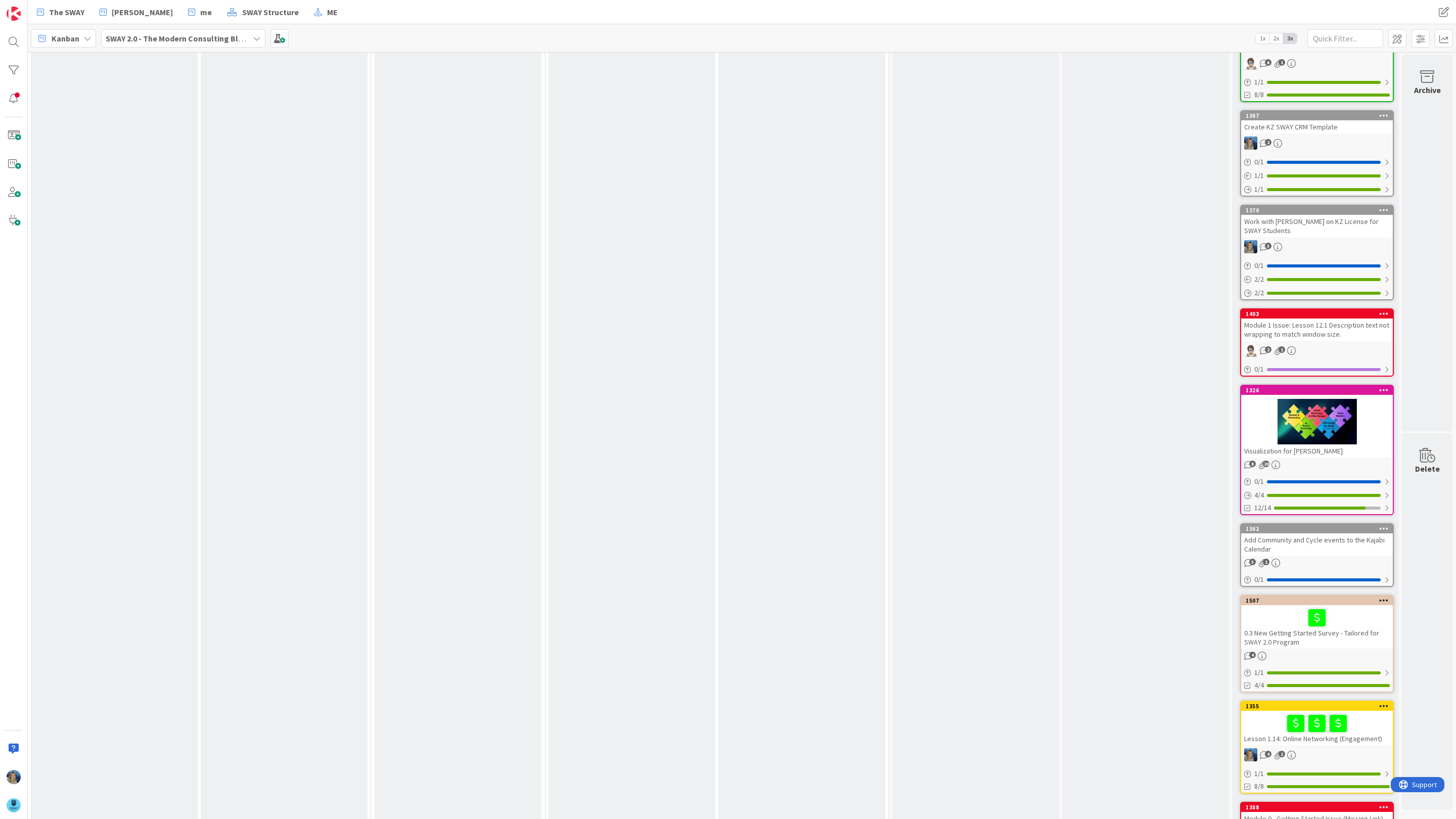
click at [1322, 399] on div at bounding box center [1316, 421] width 152 height 45
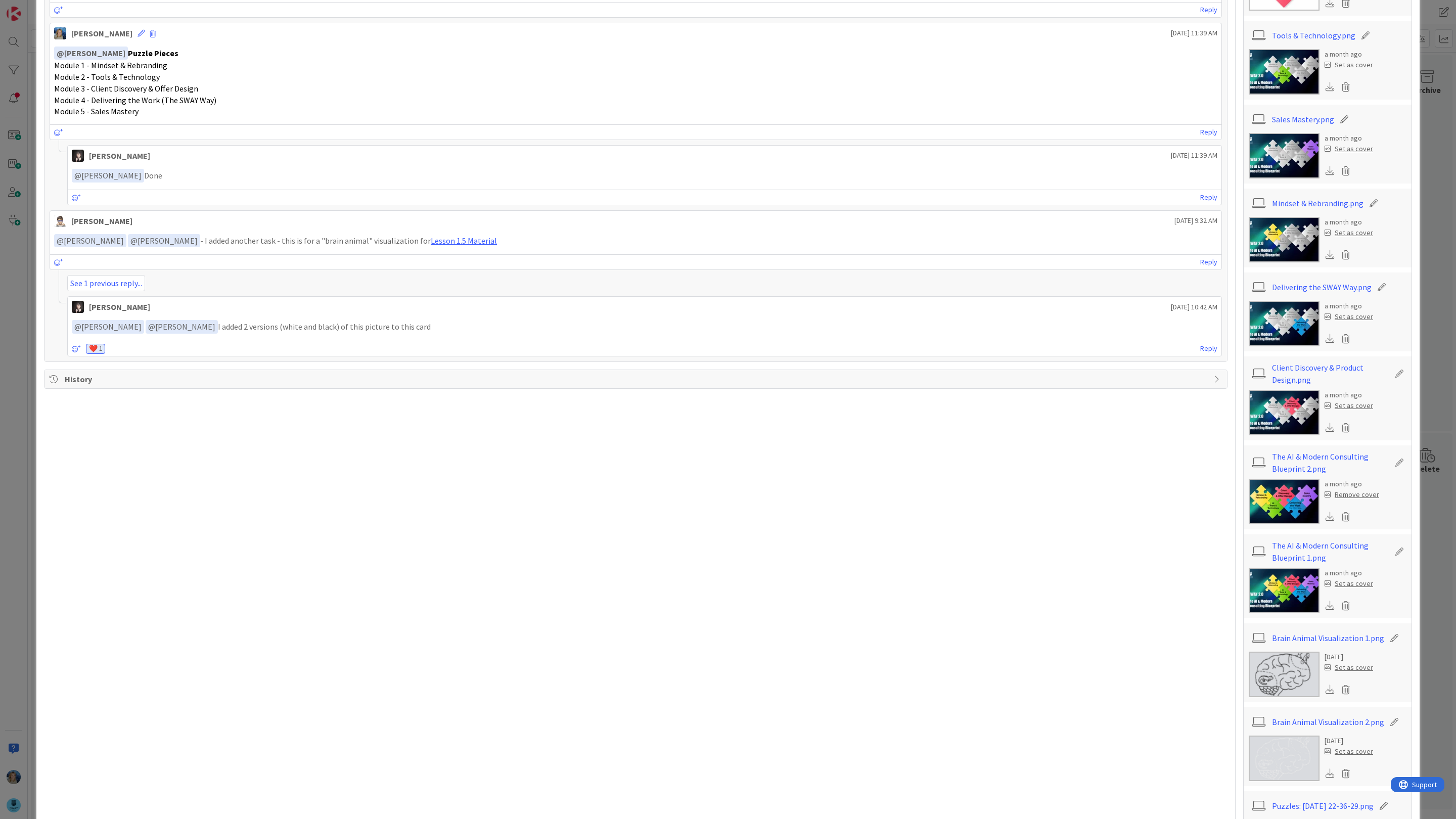
scroll to position [1085, 0]
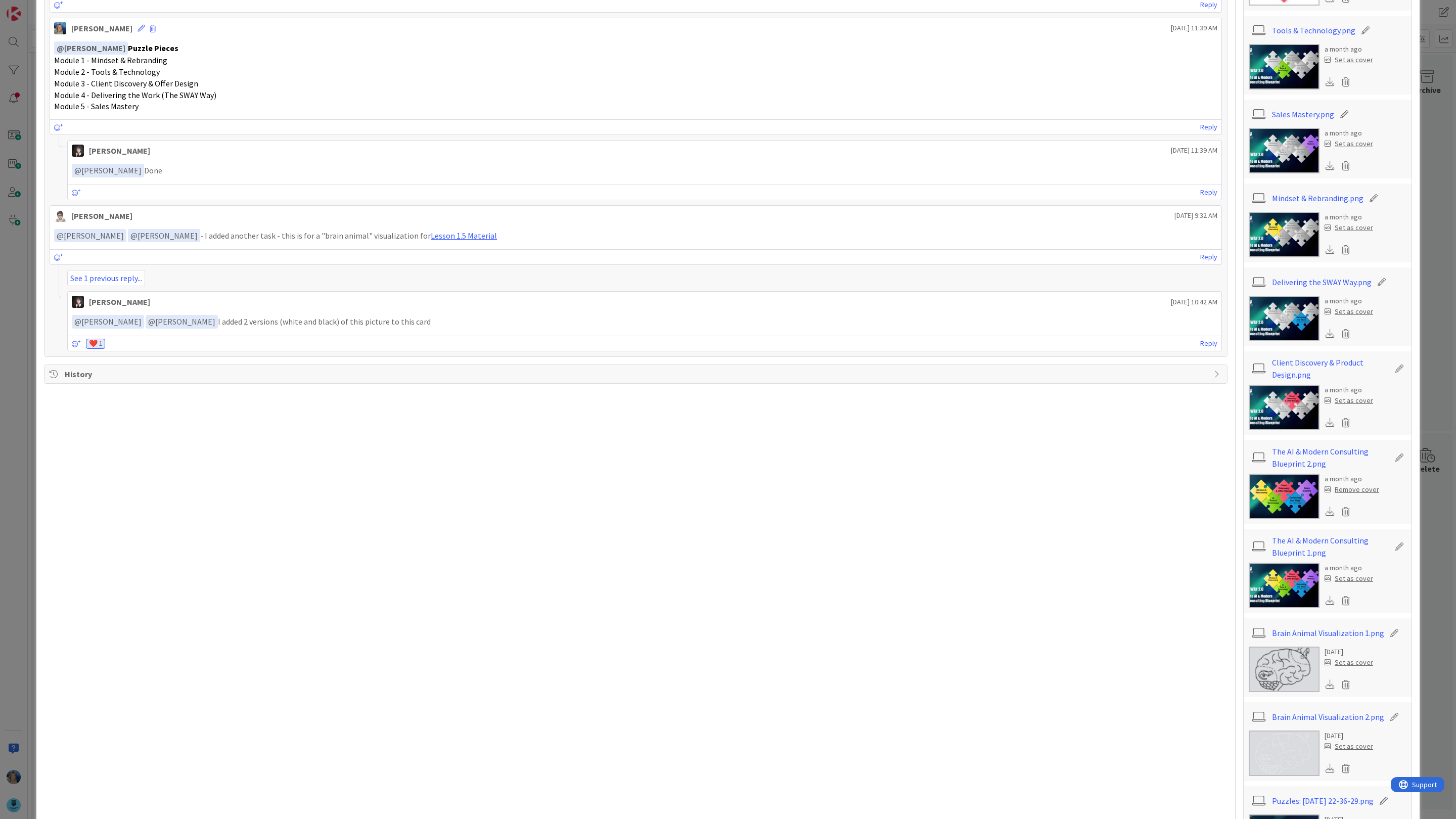
click at [1329, 604] on icon at bounding box center [1329, 600] width 9 height 9
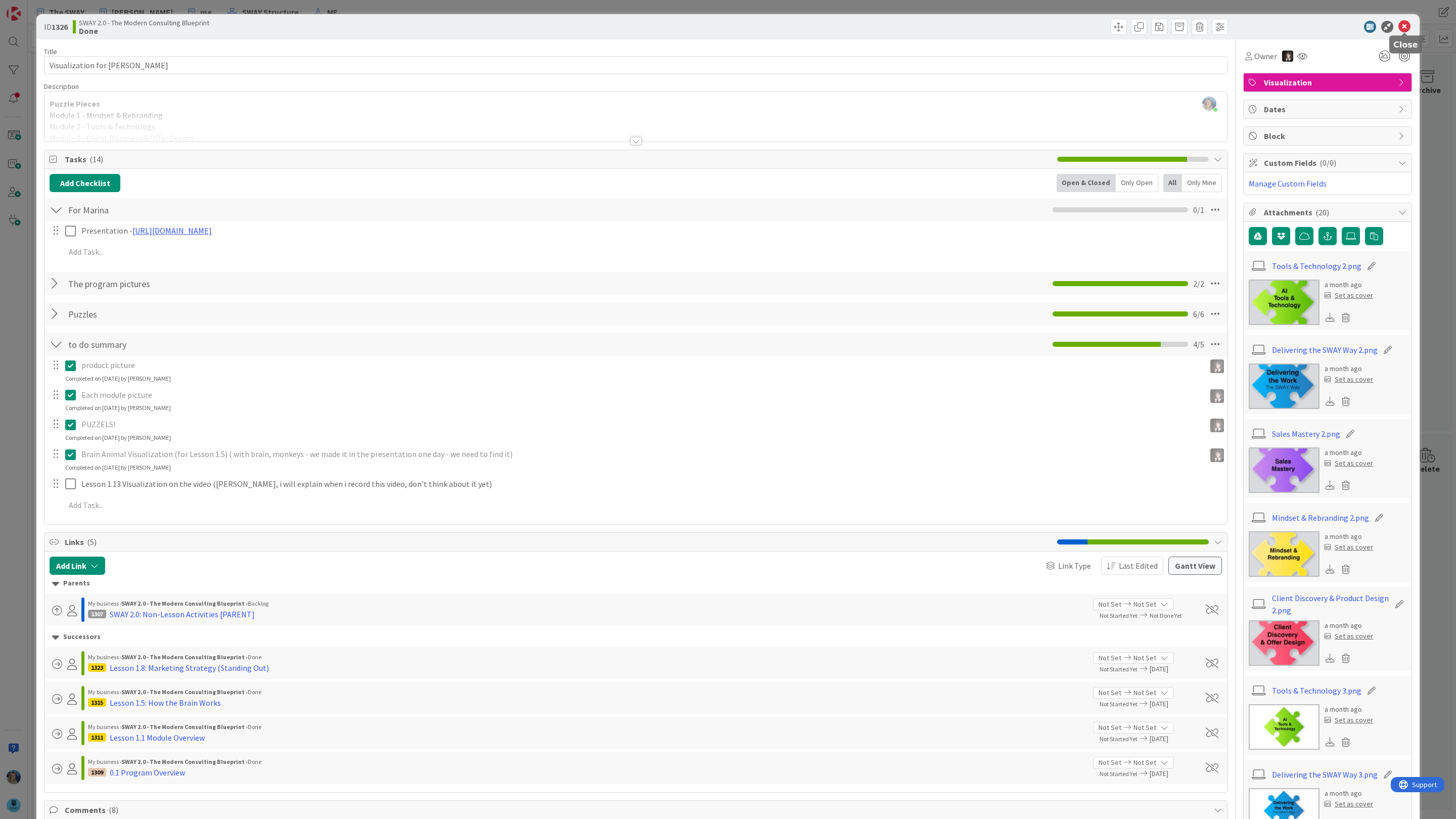
click at [1407, 23] on icon at bounding box center [1404, 27] width 12 height 12
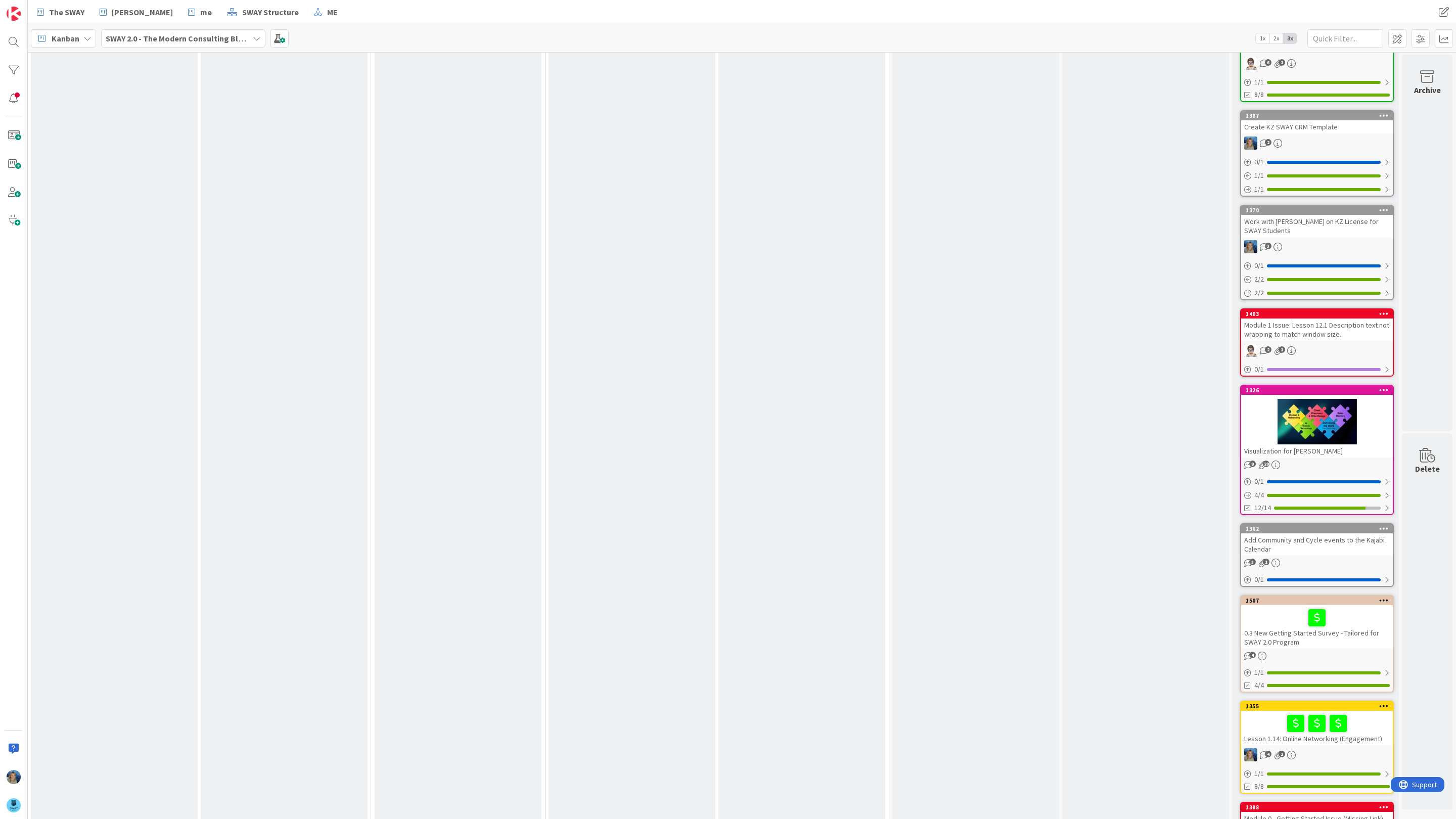
click at [138, 34] on b "SWAY 2.0 - The Modern Consulting Blueprint" at bounding box center [186, 38] width 159 height 10
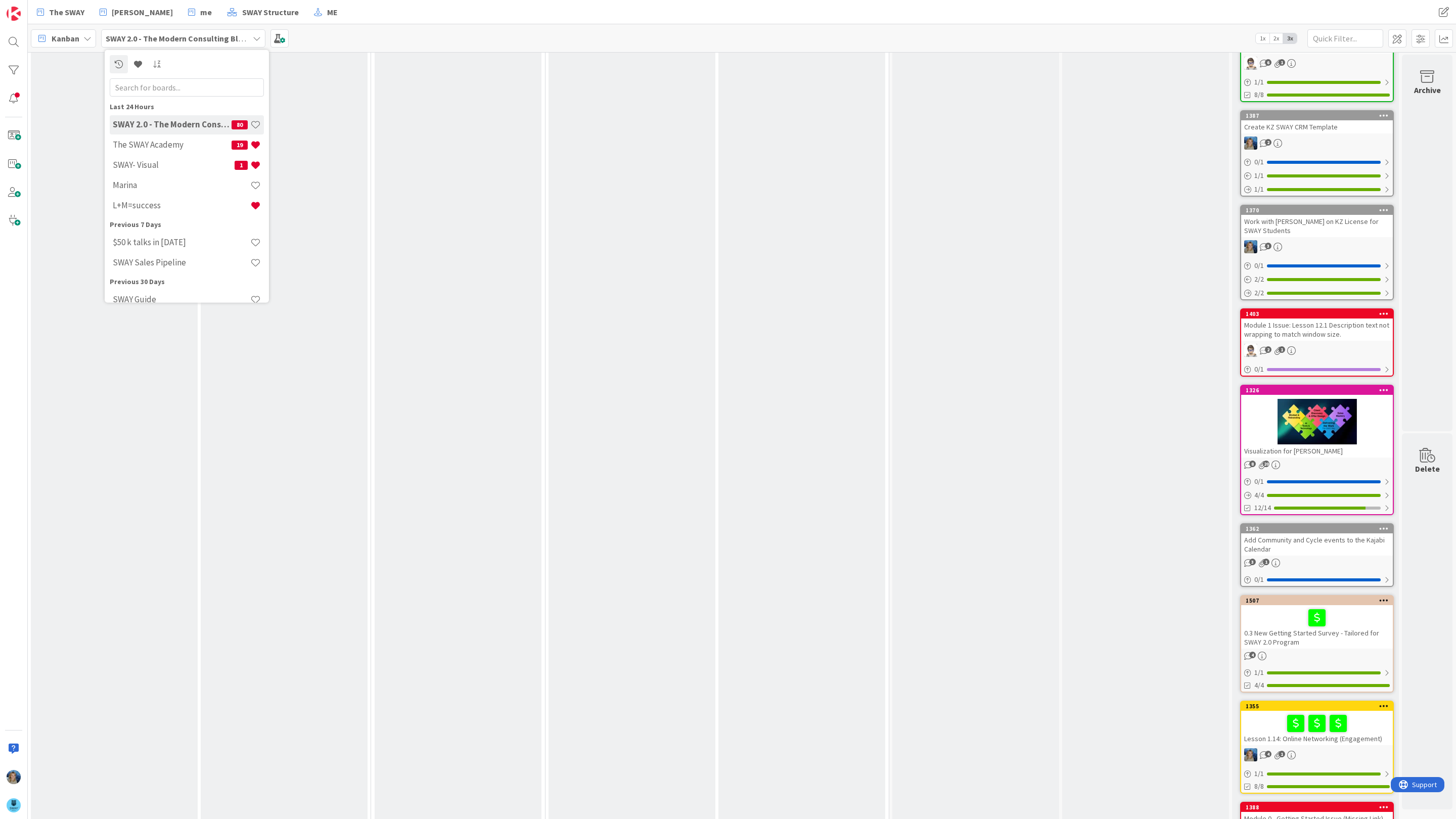
click at [134, 121] on h4 "SWAY 2.0 - The Modern Consulting Blueprint" at bounding box center [172, 124] width 119 height 10
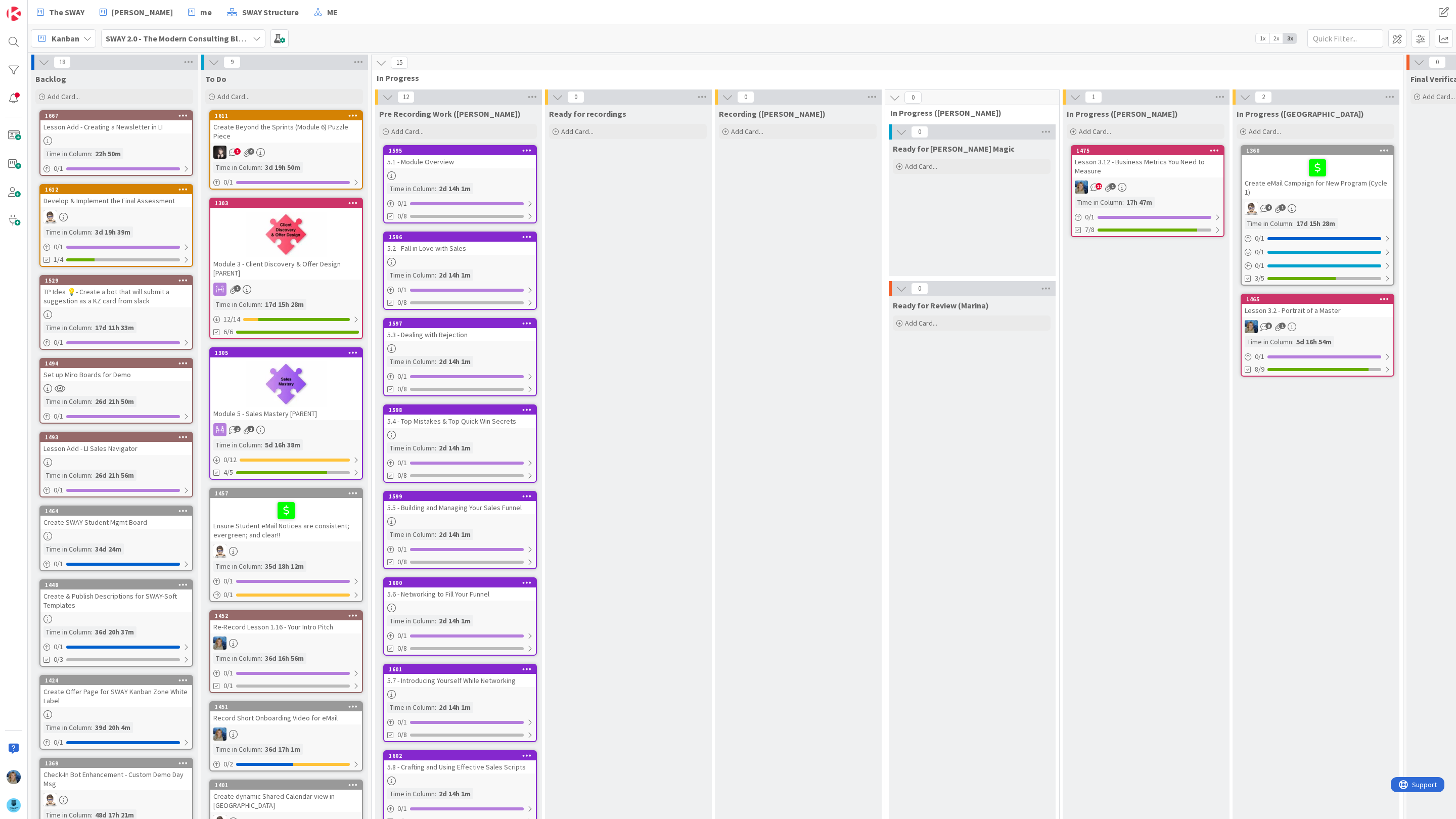
click at [423, 165] on div "5.1 - Module Overview" at bounding box center [460, 161] width 152 height 13
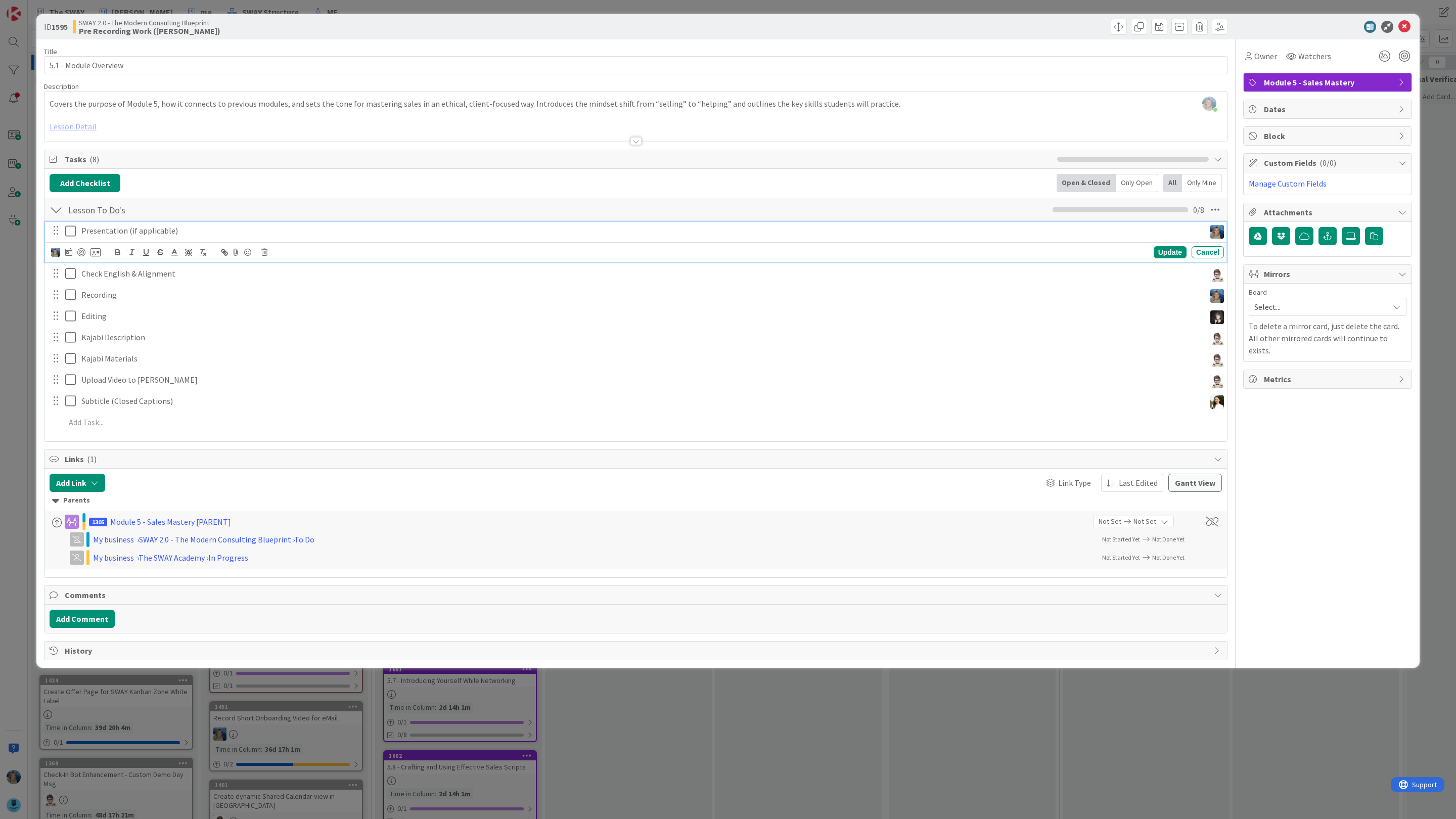
click at [217, 232] on p "Presentation (if applicable)" at bounding box center [641, 230] width 1120 height 11
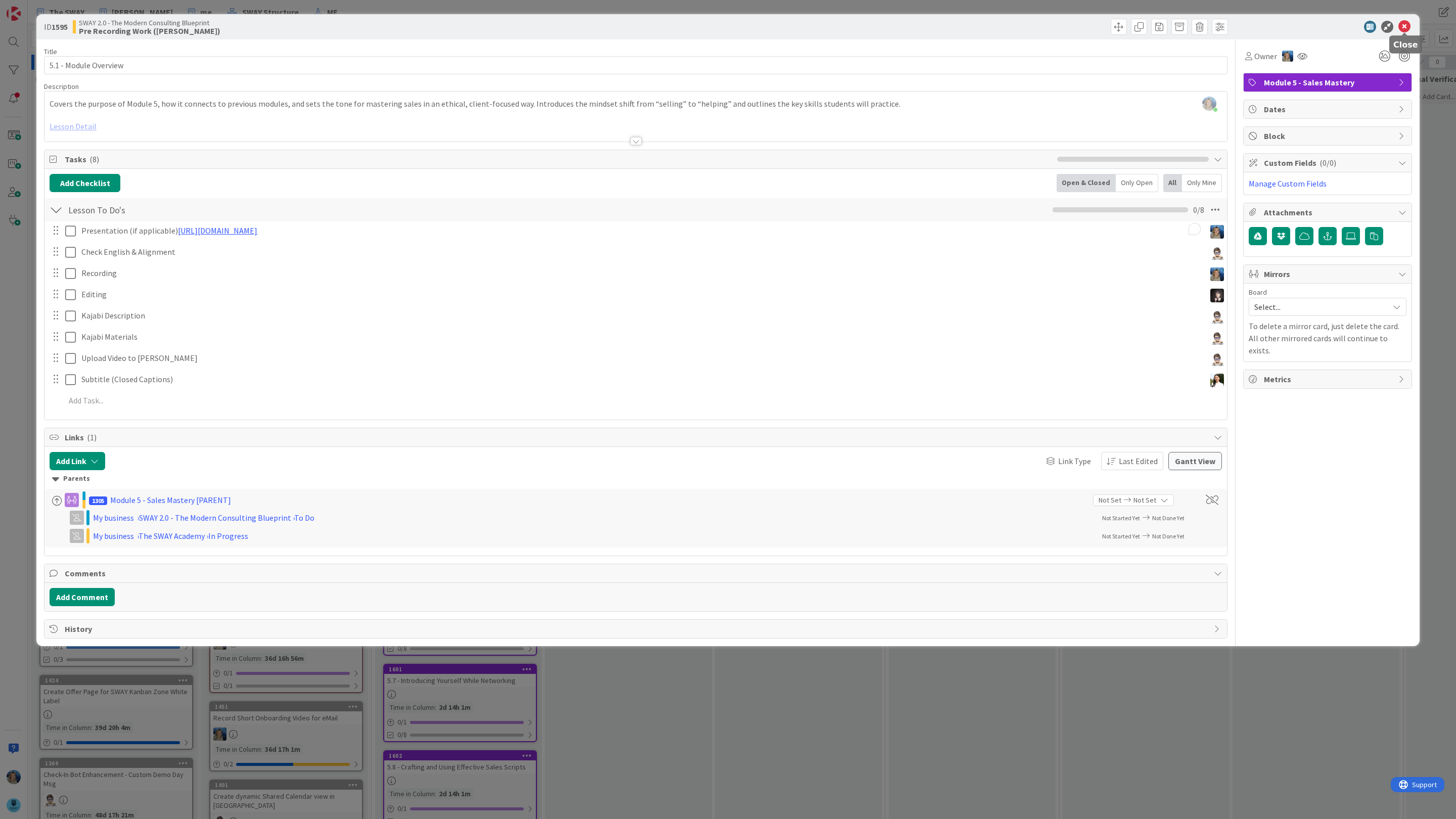
click at [1405, 28] on icon at bounding box center [1404, 27] width 12 height 12
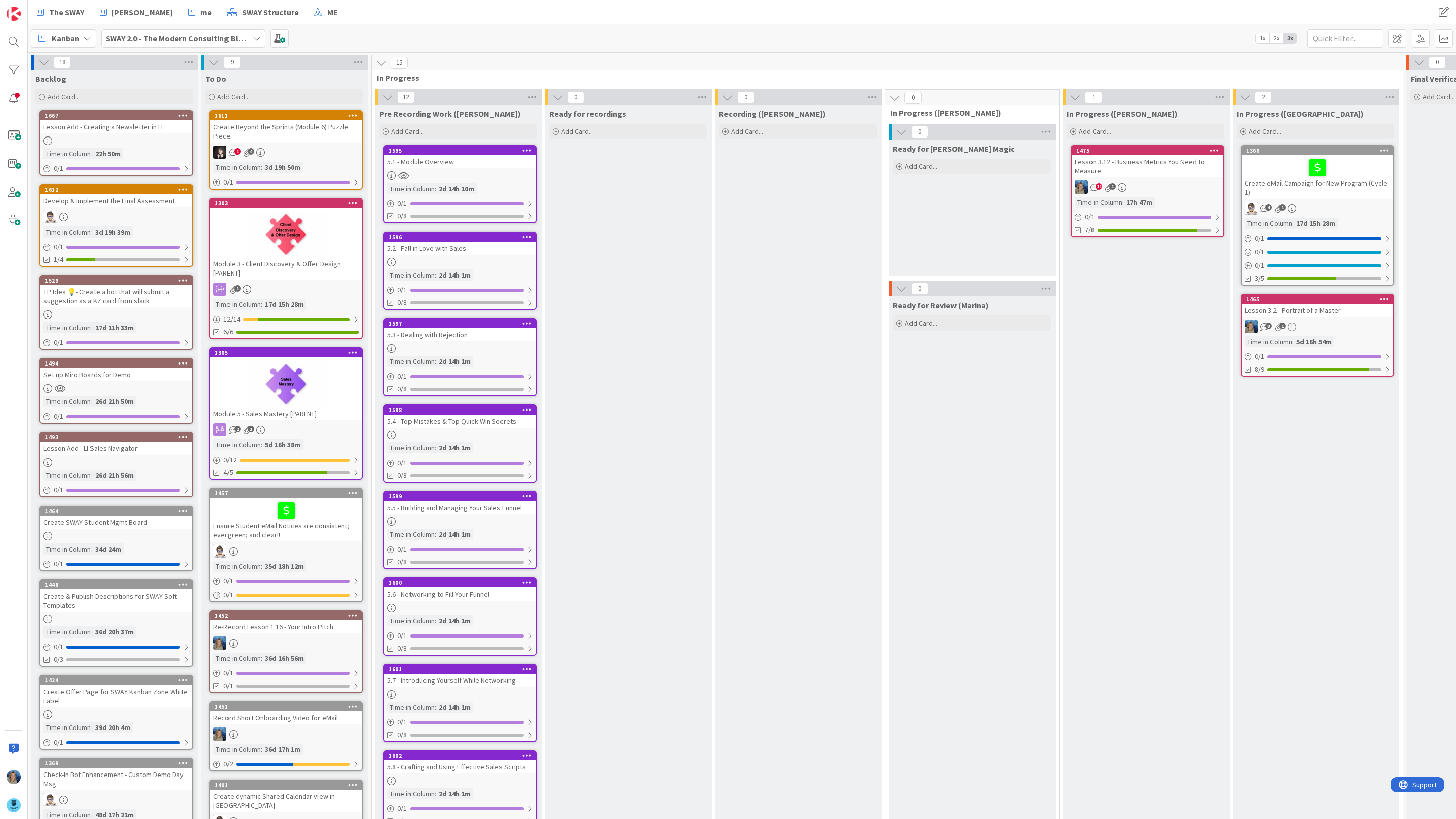
click at [506, 166] on div "5.1 - Module Overview" at bounding box center [460, 161] width 152 height 13
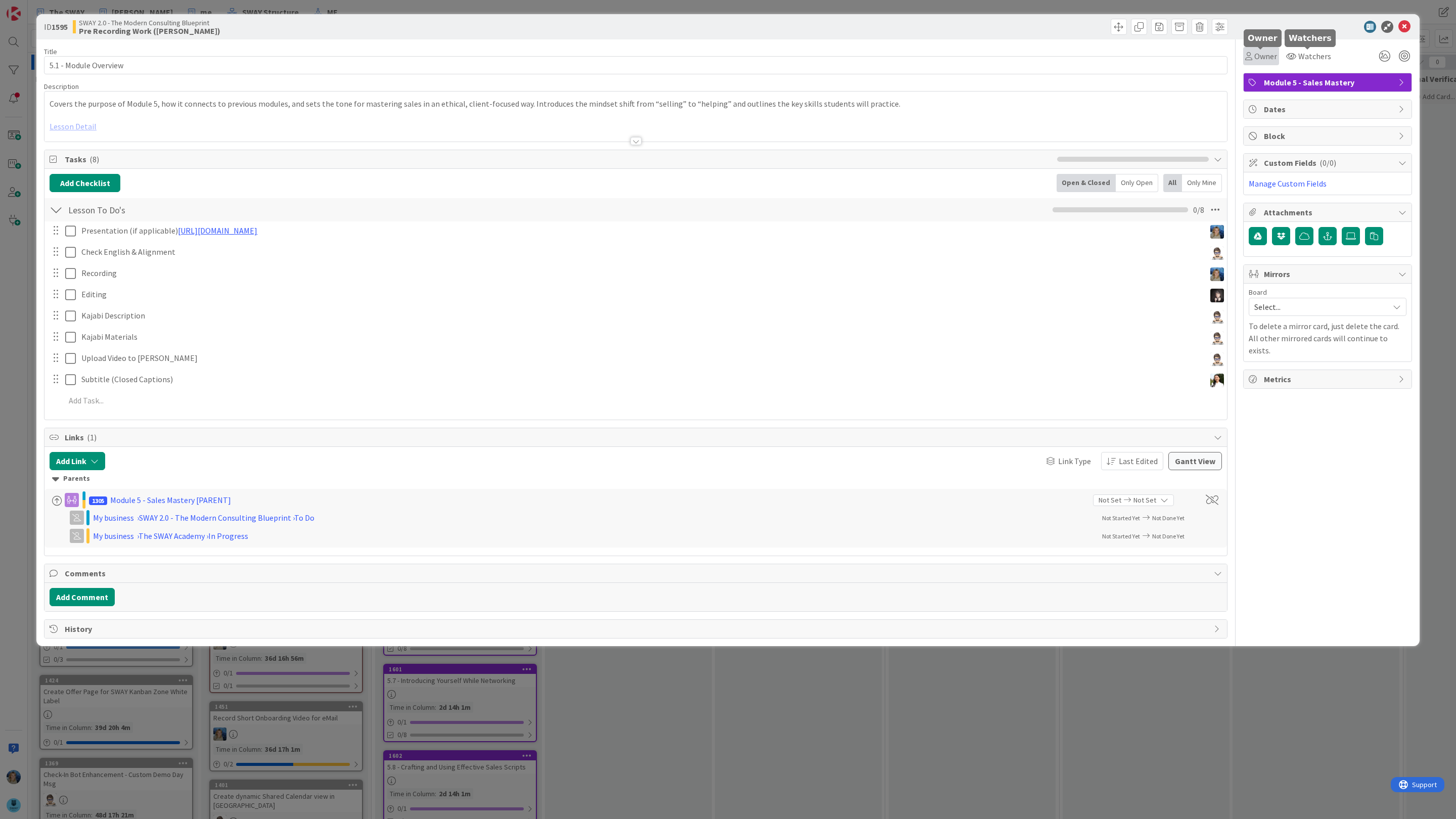
click at [1264, 55] on span "Owner" at bounding box center [1266, 56] width 23 height 12
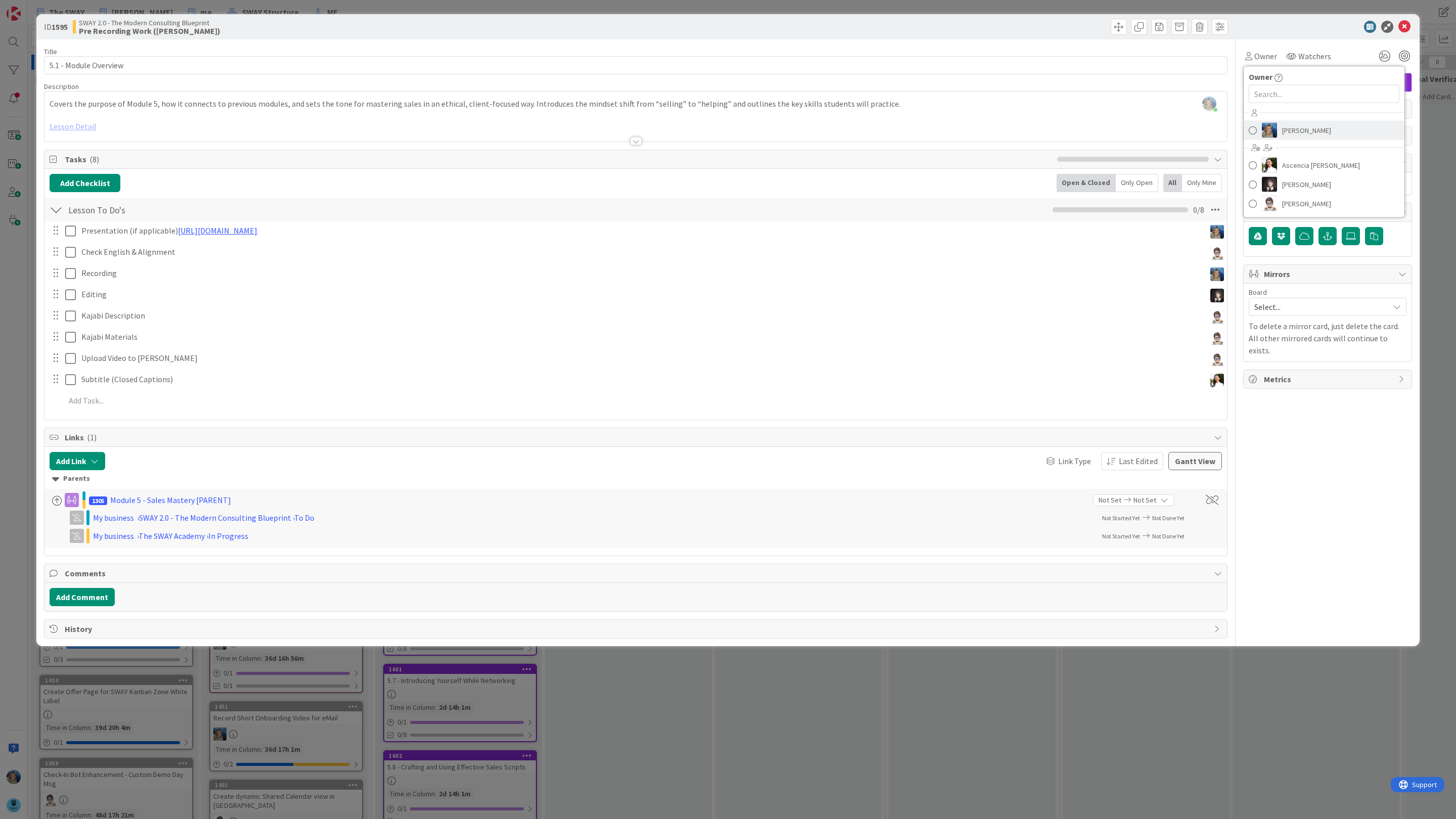
click at [1274, 128] on img at bounding box center [1269, 130] width 15 height 15
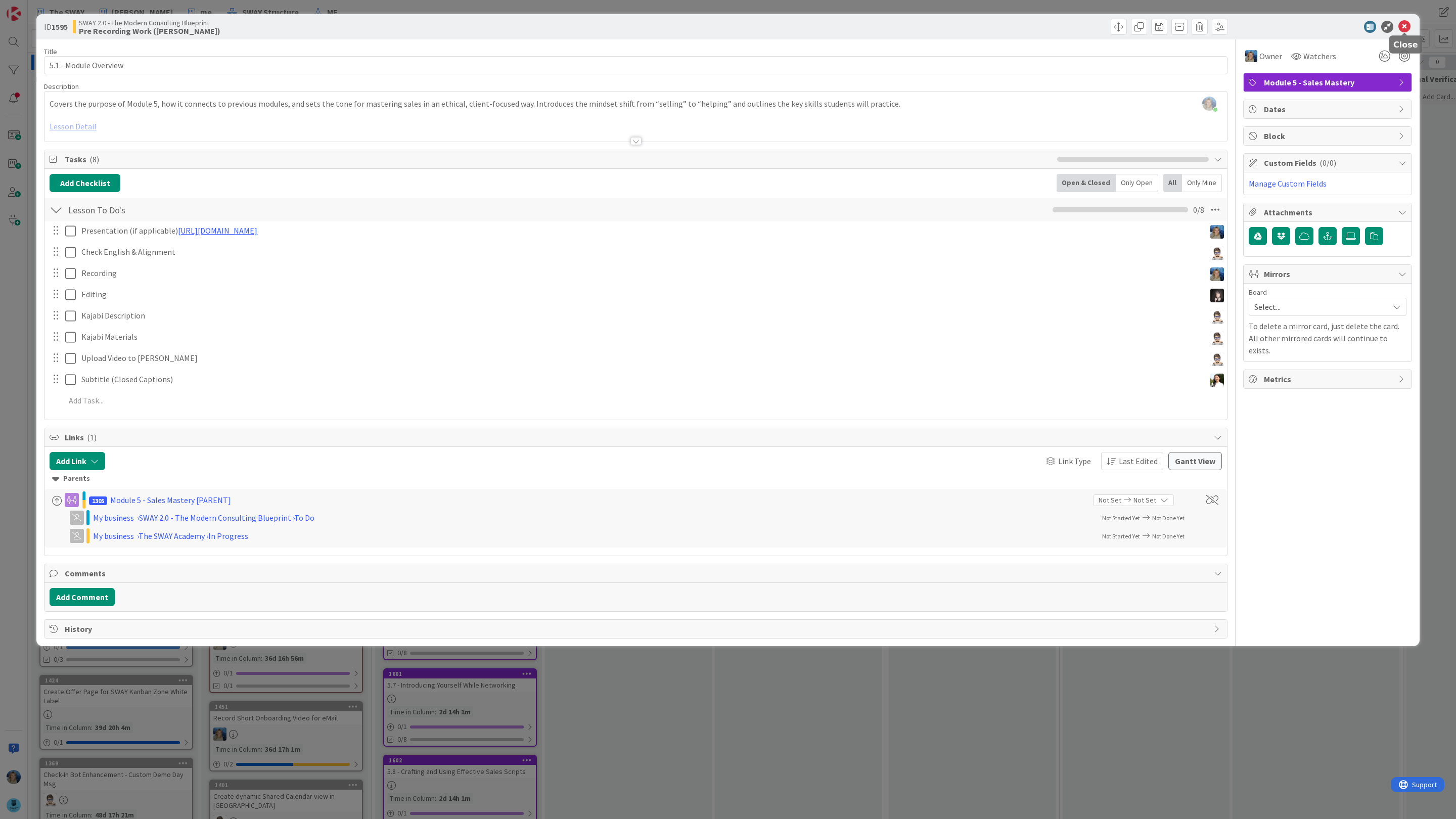
click at [1402, 27] on icon at bounding box center [1404, 27] width 12 height 12
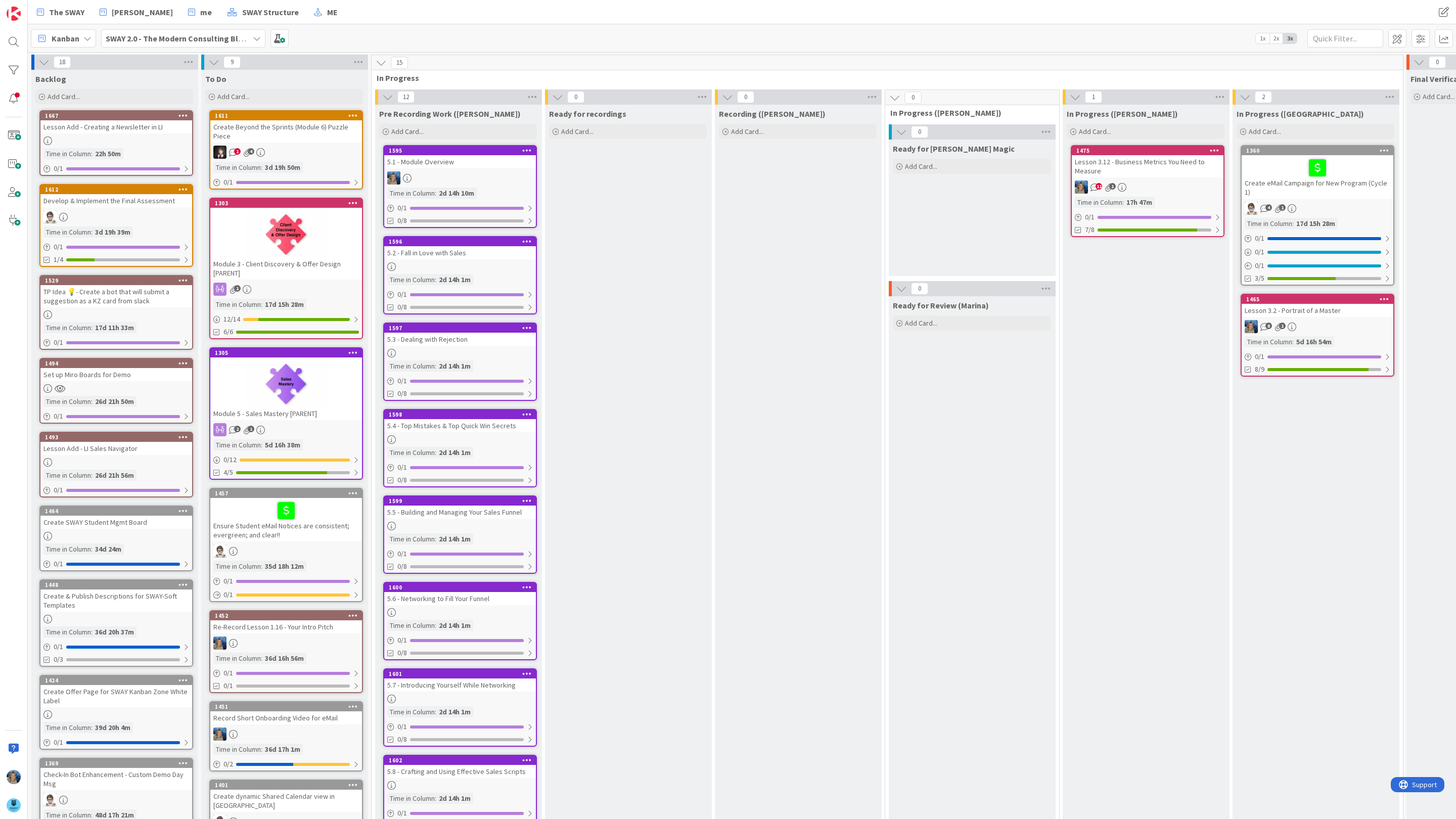
click at [474, 171] on div at bounding box center [460, 178] width 152 height 13
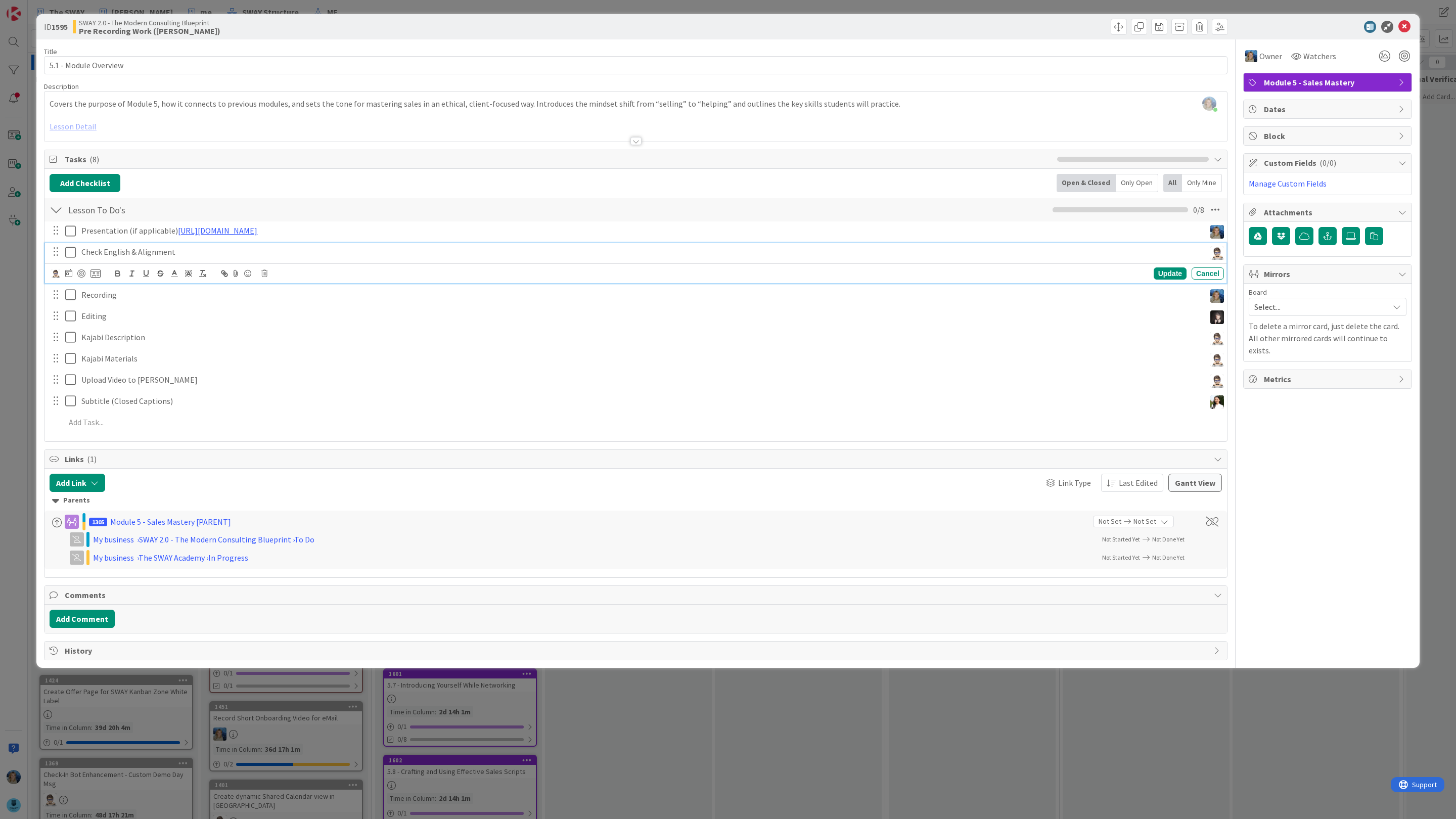
click at [74, 256] on icon at bounding box center [73, 253] width 15 height 12
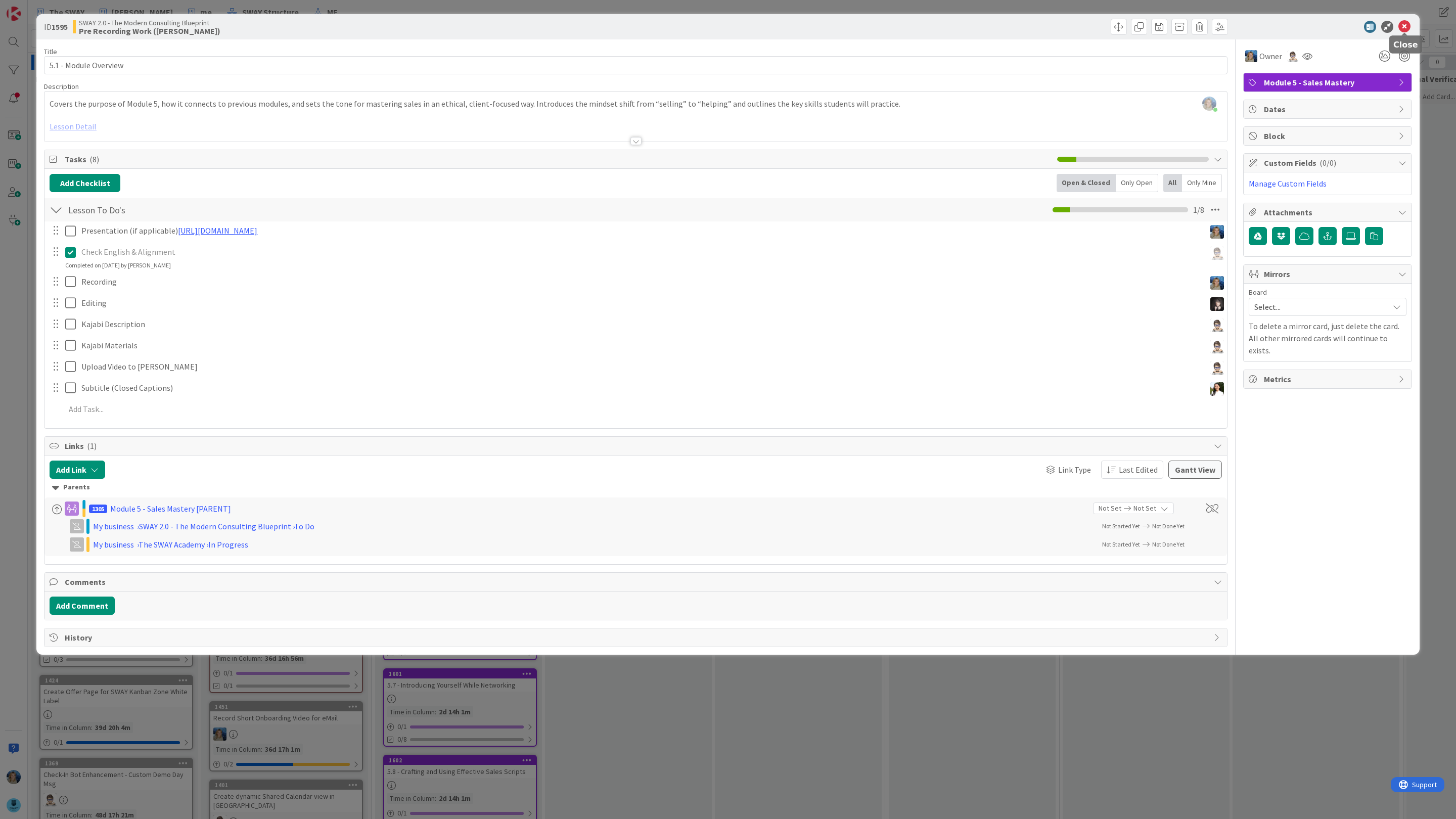
click at [1407, 24] on icon at bounding box center [1404, 27] width 12 height 12
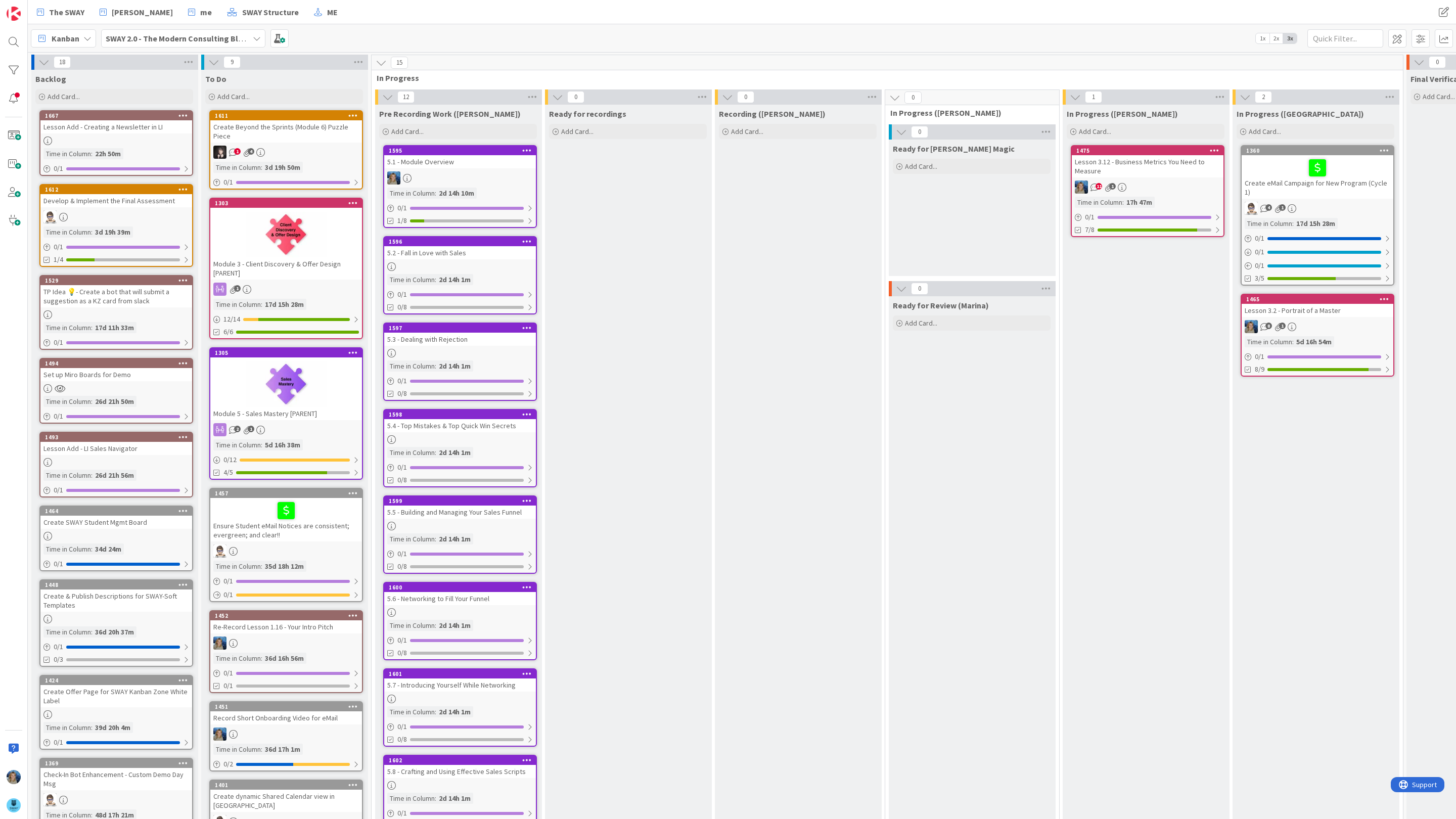
click at [482, 257] on div "5.2 - Fall in Love with Sales" at bounding box center [460, 253] width 152 height 13
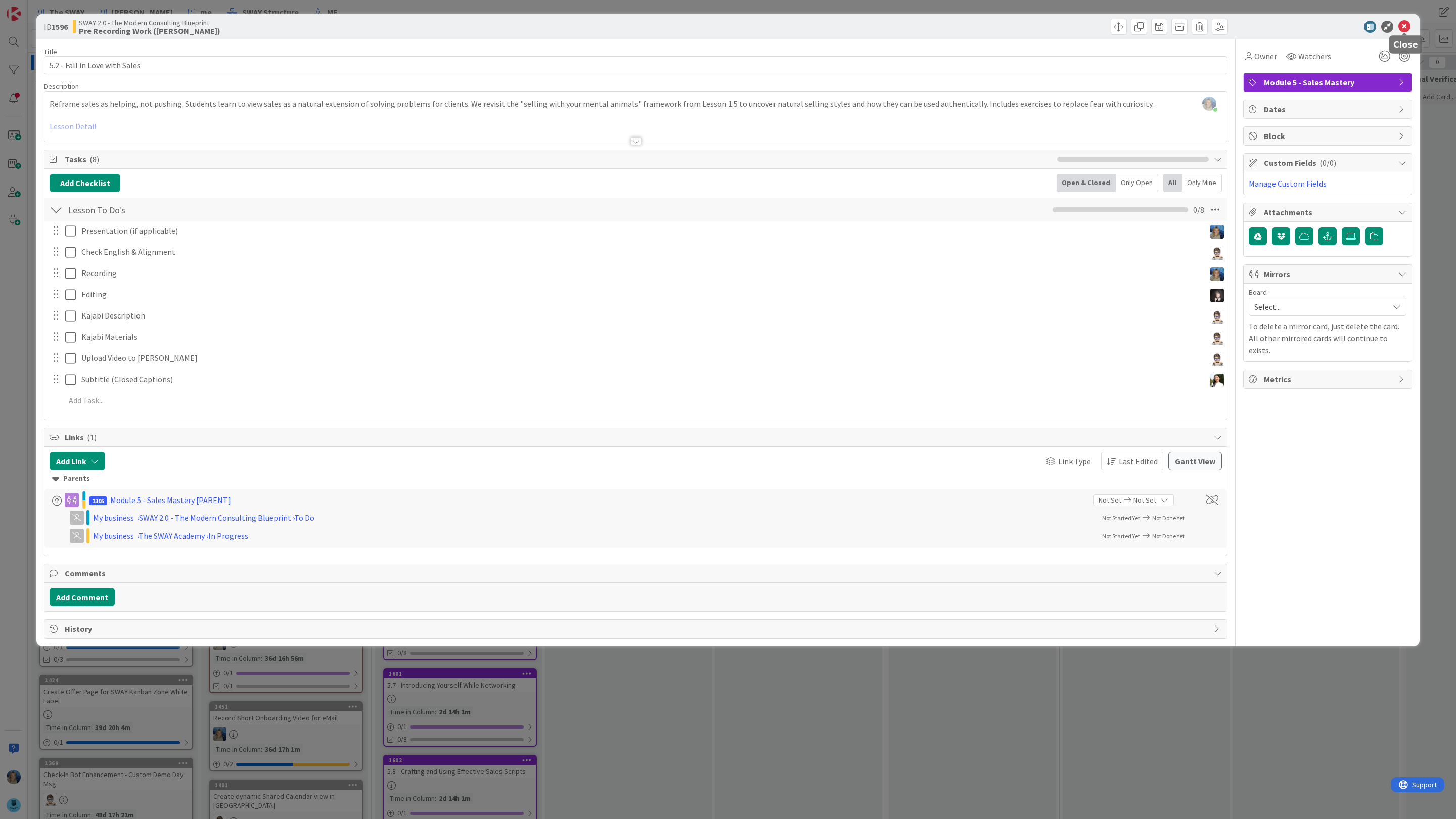
click at [1404, 25] on icon at bounding box center [1404, 27] width 12 height 12
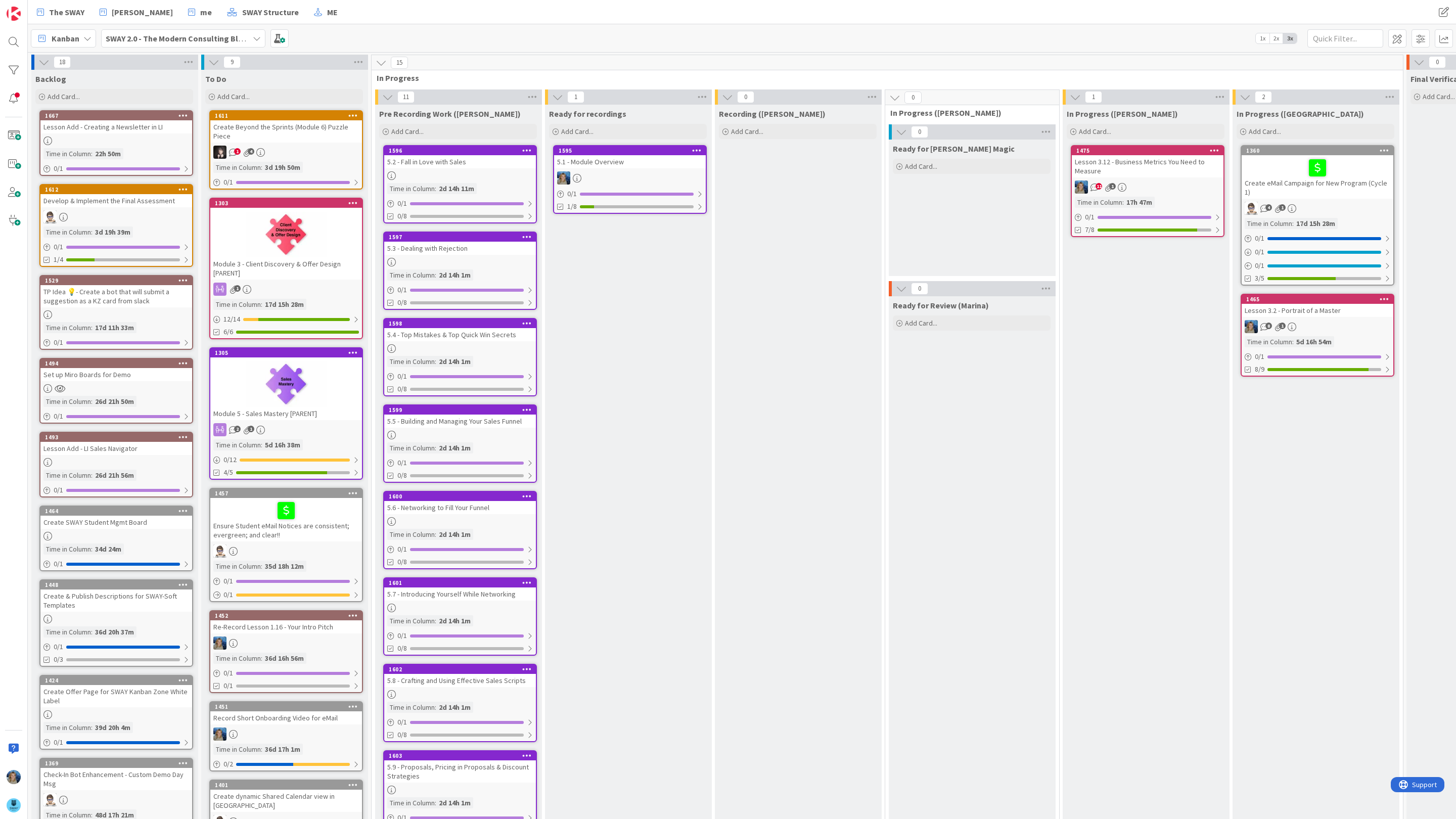
click at [462, 171] on div at bounding box center [460, 176] width 152 height 9
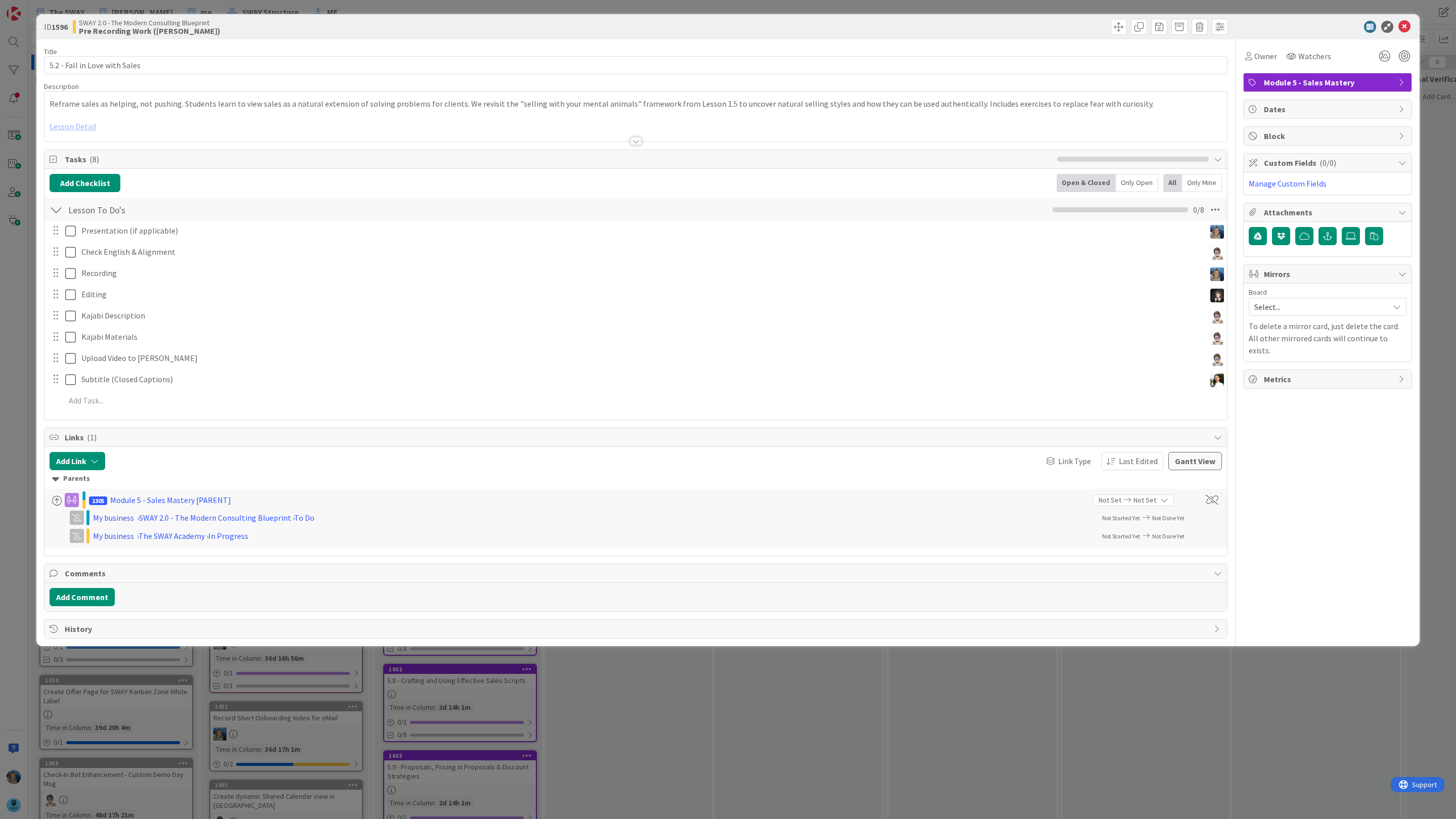
click at [82, 128] on div at bounding box center [636, 128] width 1183 height 26
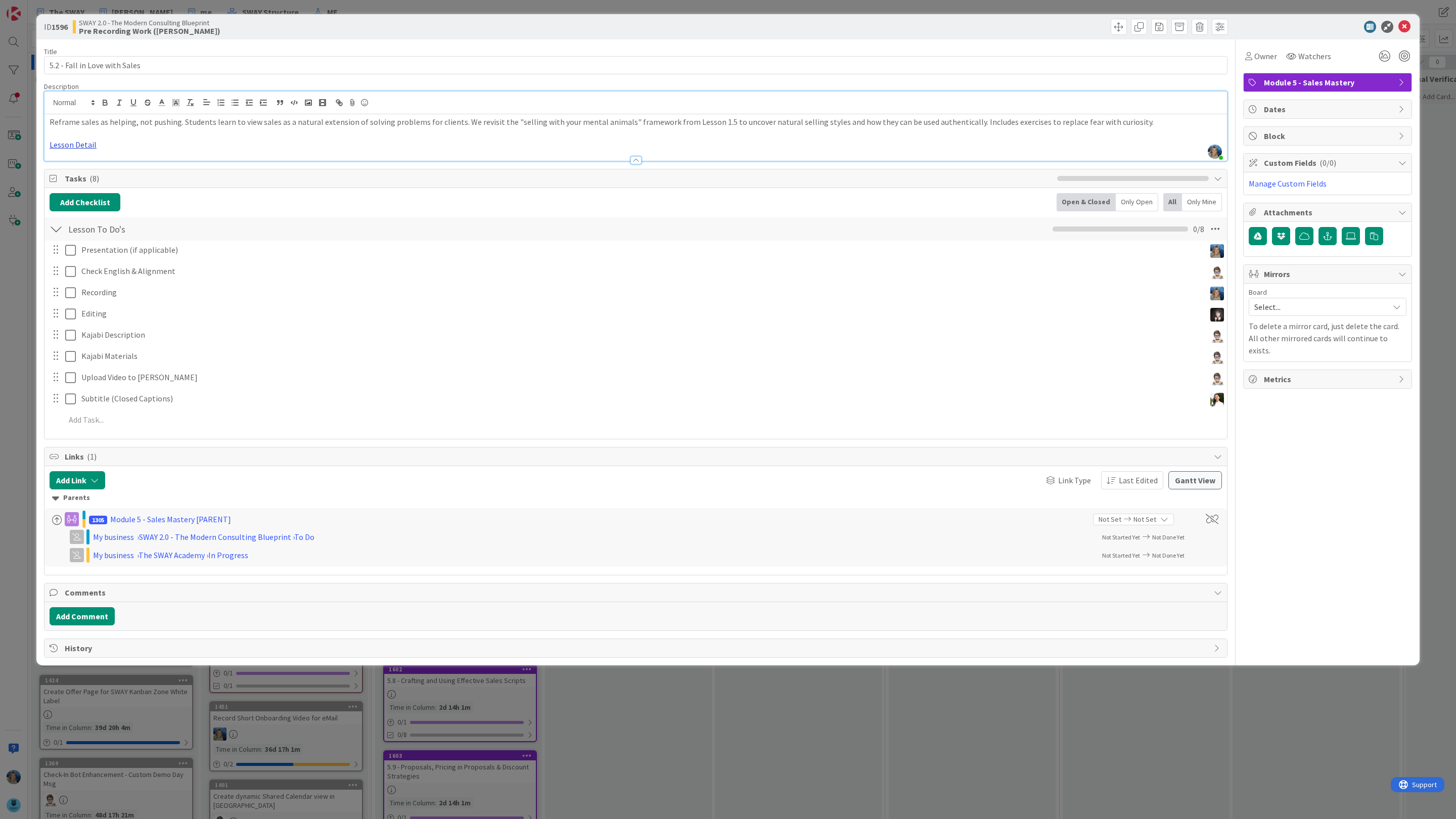
click at [78, 150] on link "Lesson Detail" at bounding box center [73, 144] width 47 height 10
click at [94, 164] on link "[URL][DOMAIN_NAME]" at bounding box center [74, 164] width 70 height 13
drag, startPoint x: 154, startPoint y: 68, endPoint x: 35, endPoint y: 65, distance: 119.0
click at [35, 65] on div "ID 1596 SWAY 2.0 - The Modern Consulting Blueprint Pre Recording Work ([PERSON_…" at bounding box center [728, 409] width 1456 height 819
